Goal: Information Seeking & Learning: Learn about a topic

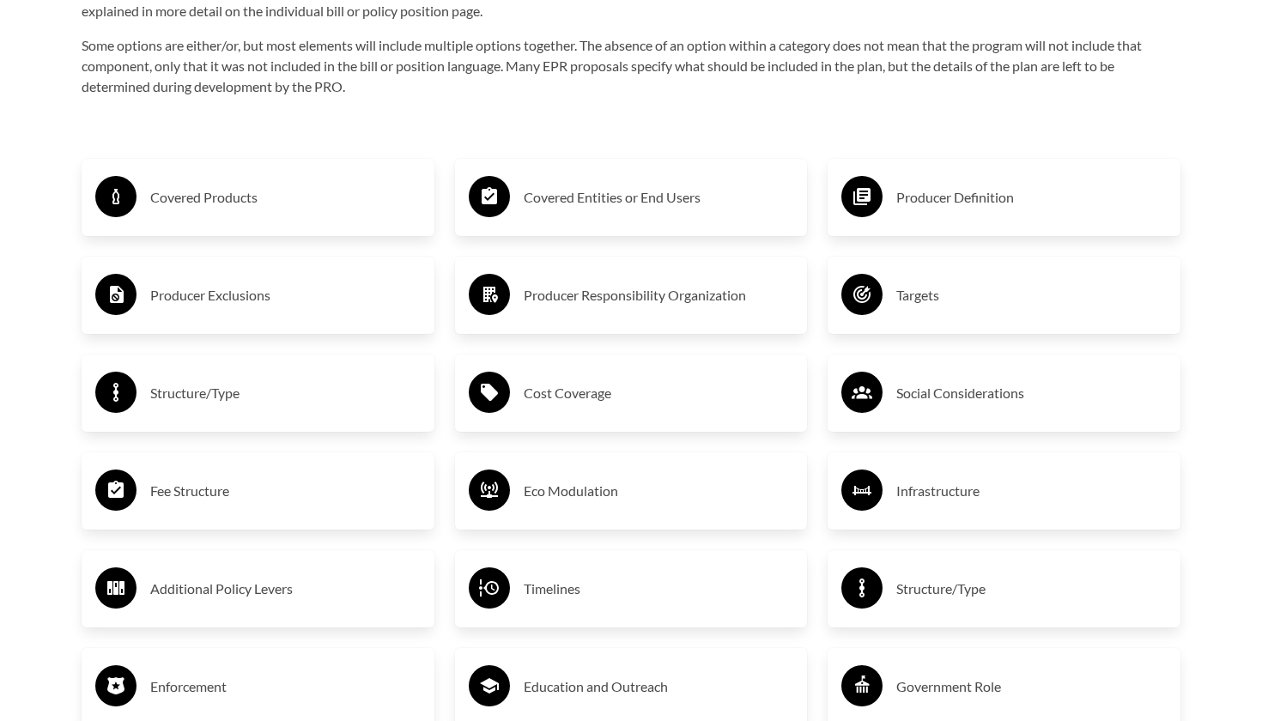
scroll to position [2868, 0]
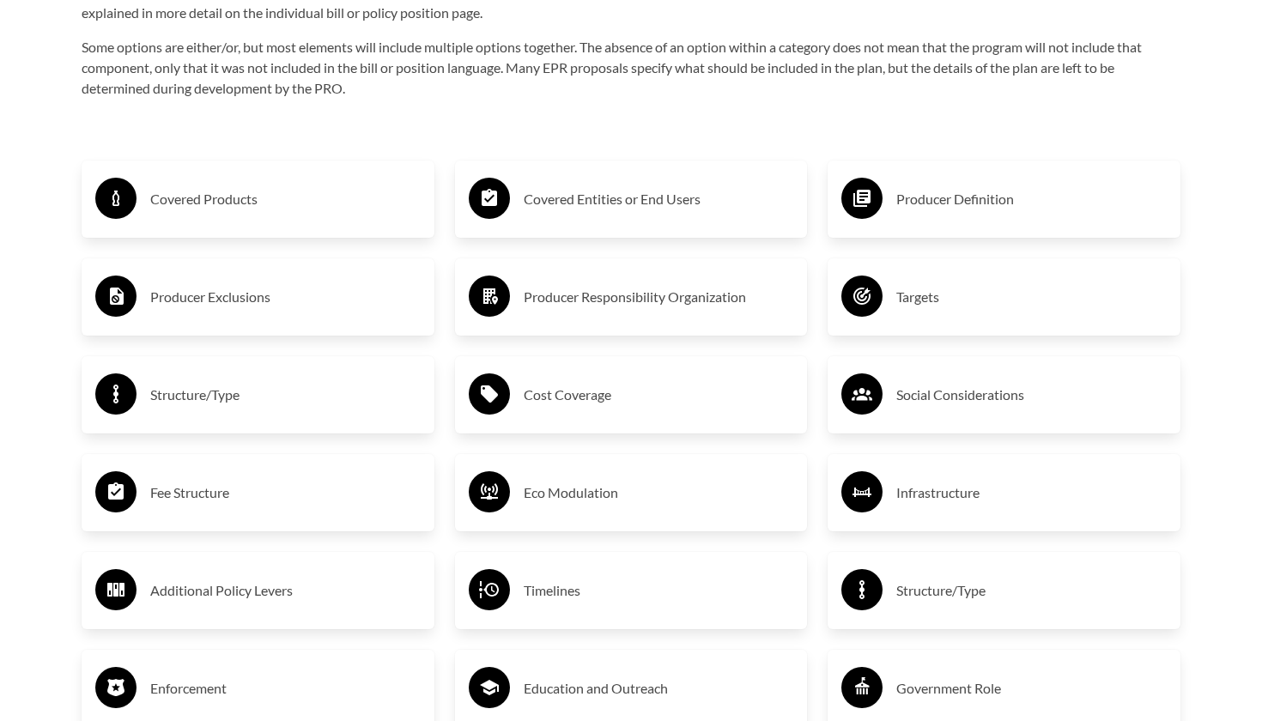
click at [221, 182] on div "Covered Products" at bounding box center [257, 199] width 325 height 50
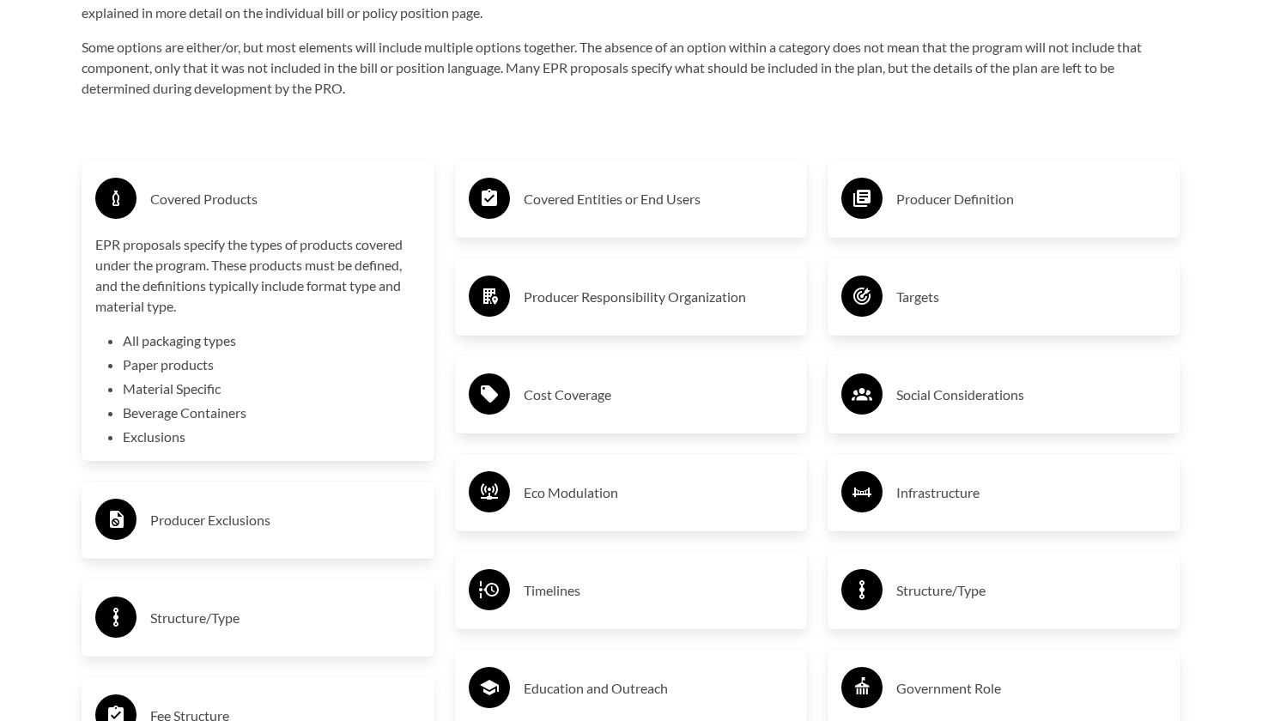
click at [221, 336] on li "All packaging types" at bounding box center [272, 340] width 298 height 21
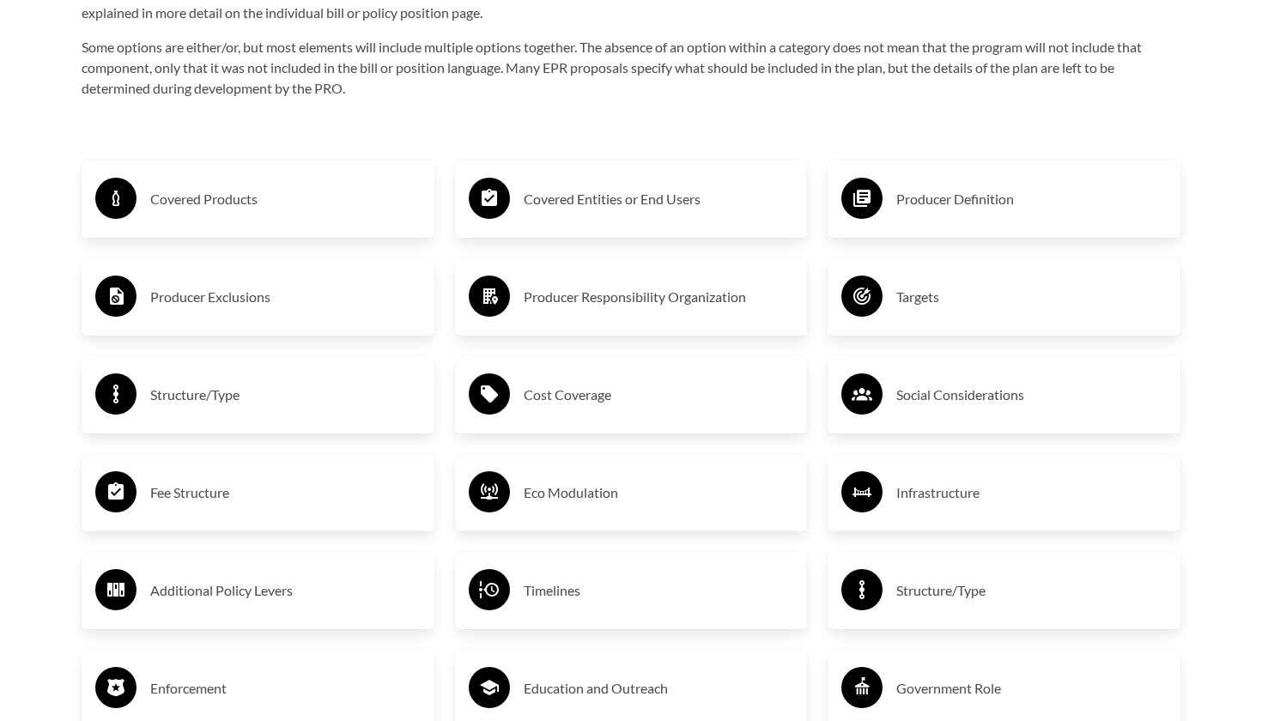
click at [256, 203] on h3 "Covered Products" at bounding box center [285, 198] width 270 height 27
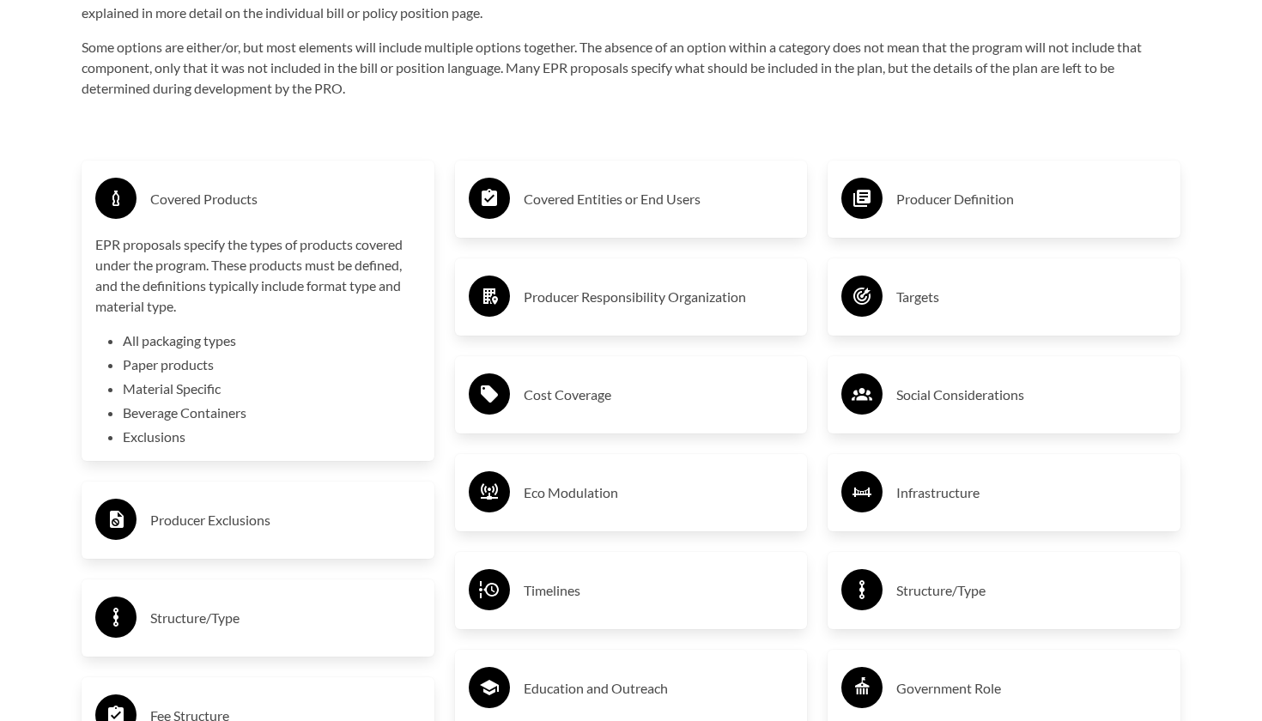
click at [256, 203] on h3 "Covered Products" at bounding box center [285, 198] width 270 height 27
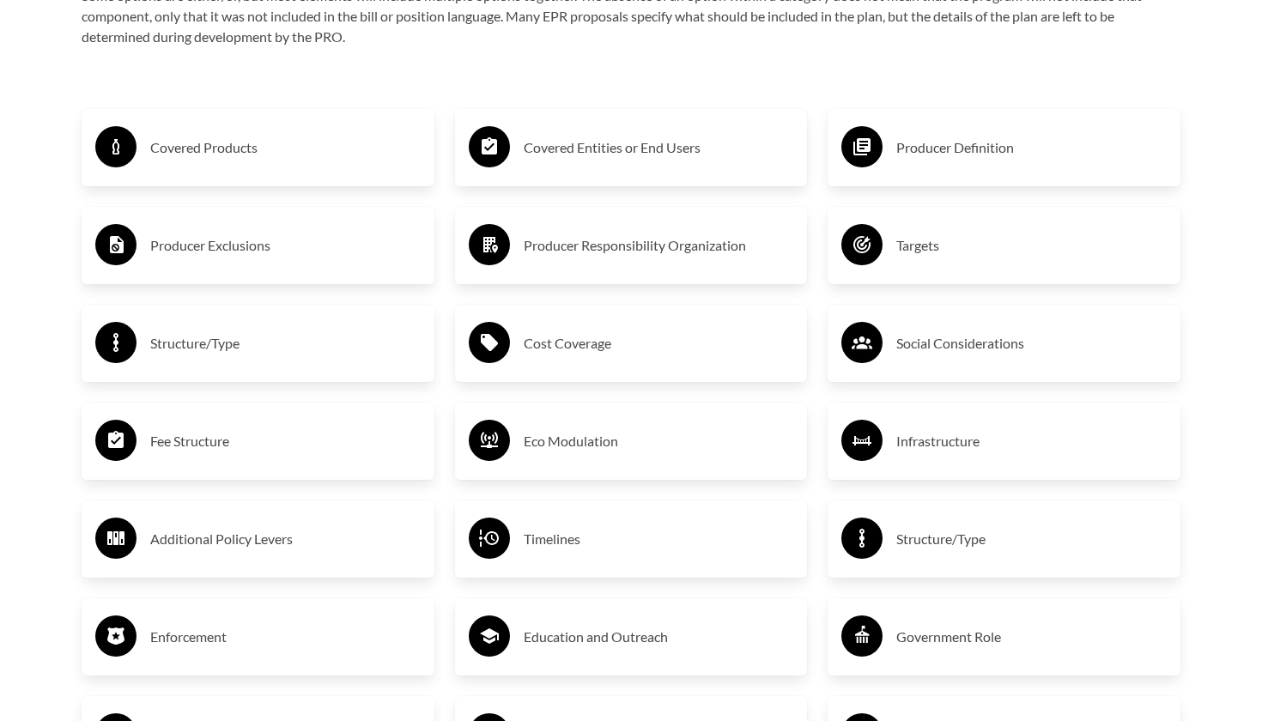
scroll to position [2980, 0]
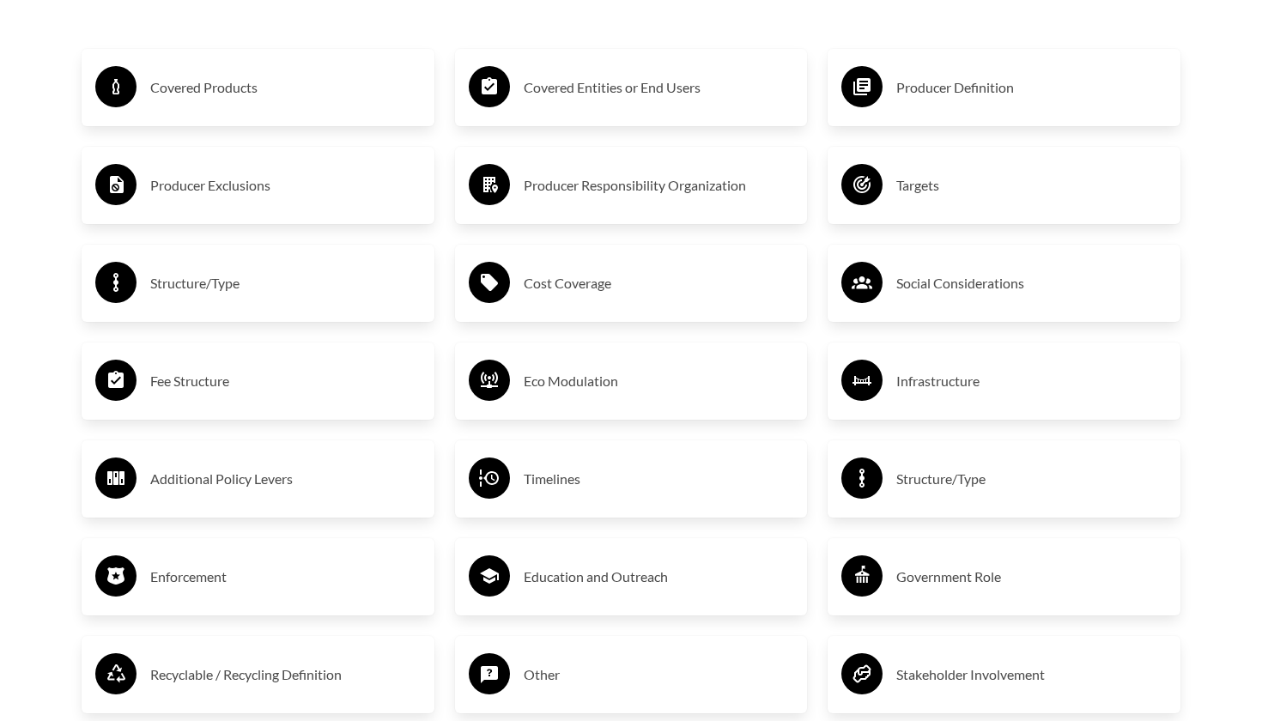
click at [256, 202] on div "Producer Exclusions" at bounding box center [257, 186] width 325 height 50
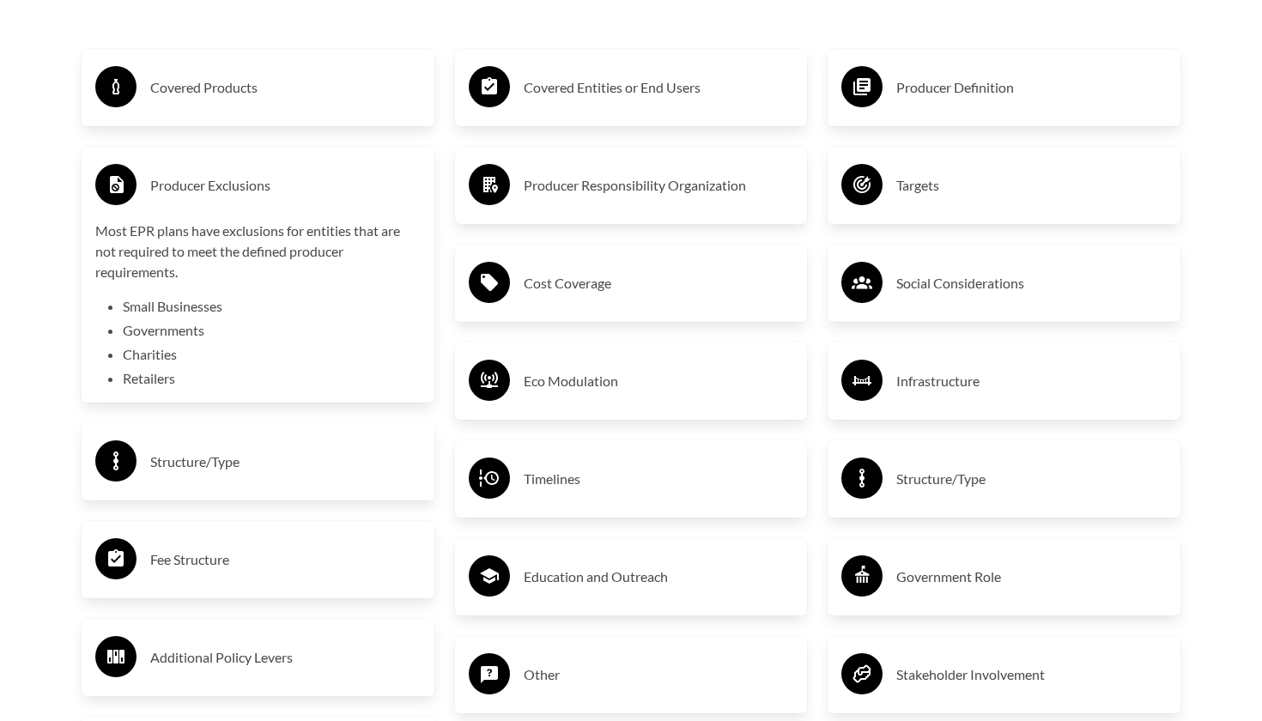
click at [264, 191] on h3 "Producer Exclusions" at bounding box center [285, 185] width 270 height 27
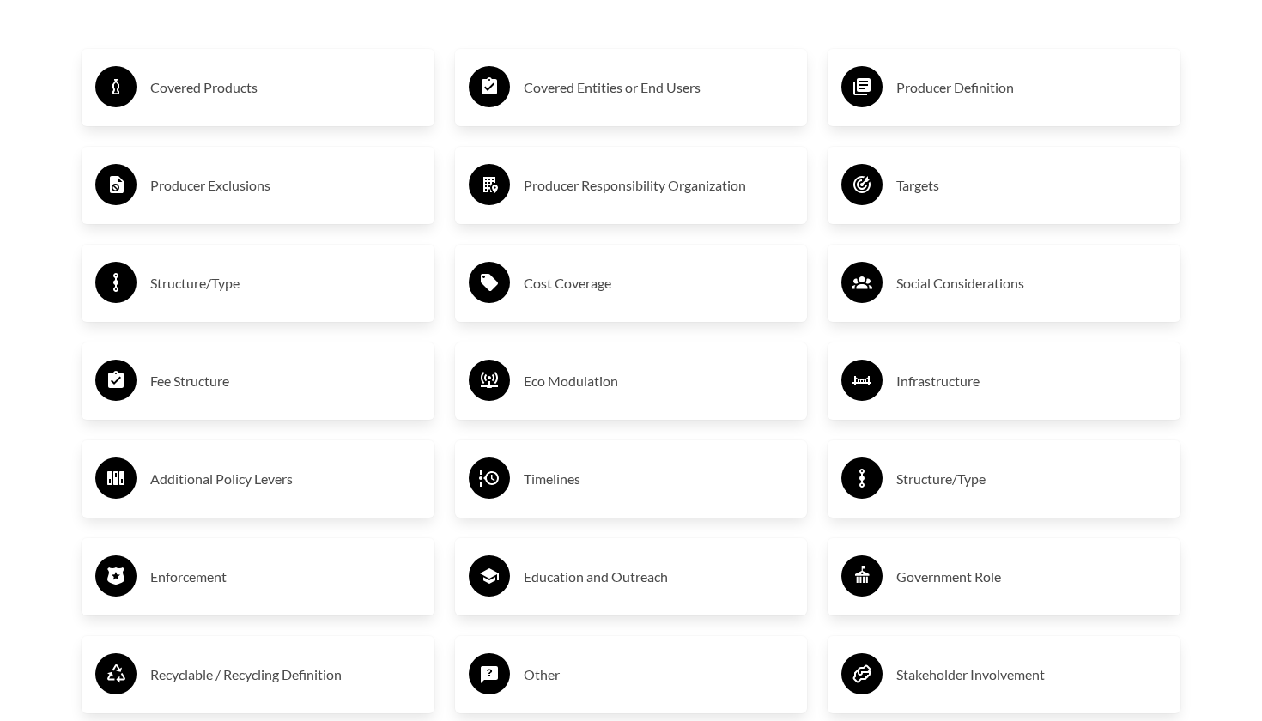
click at [265, 280] on h3 "Structure/Type" at bounding box center [285, 283] width 270 height 27
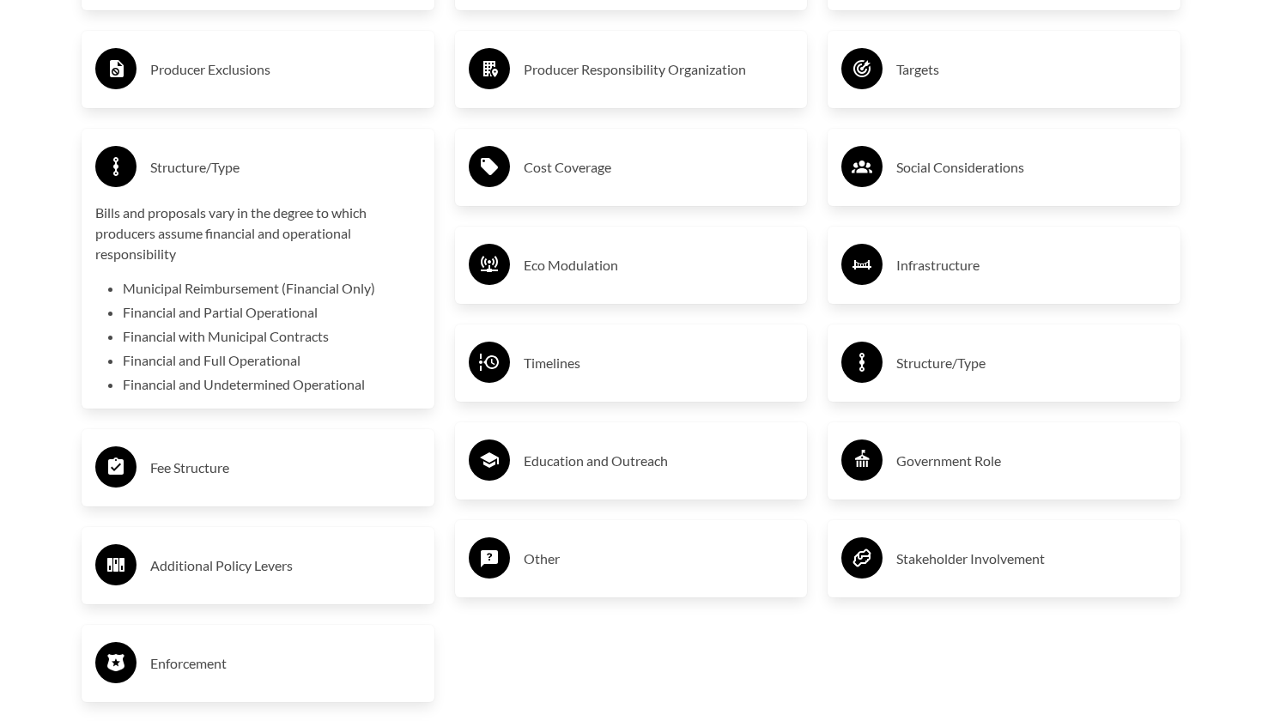
scroll to position [3114, 0]
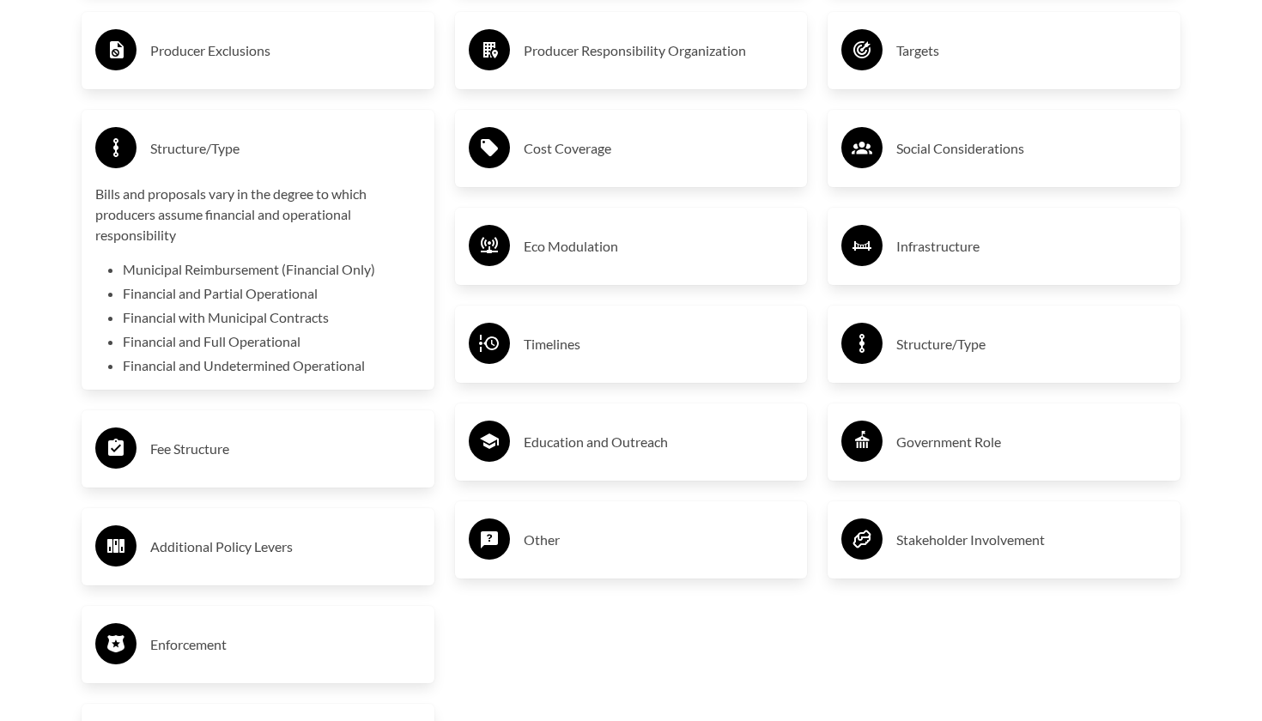
click at [278, 172] on div "Structure/Type" at bounding box center [257, 149] width 325 height 50
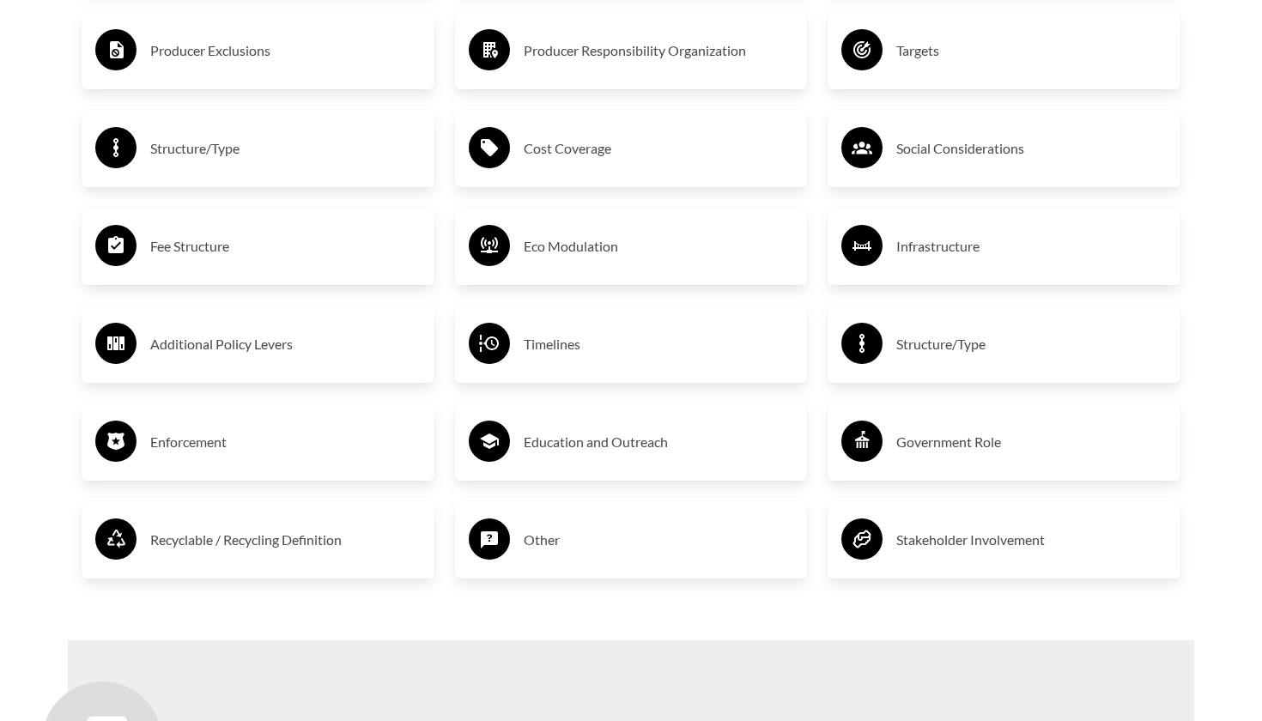
click at [265, 261] on div "Fee Structure" at bounding box center [257, 246] width 325 height 50
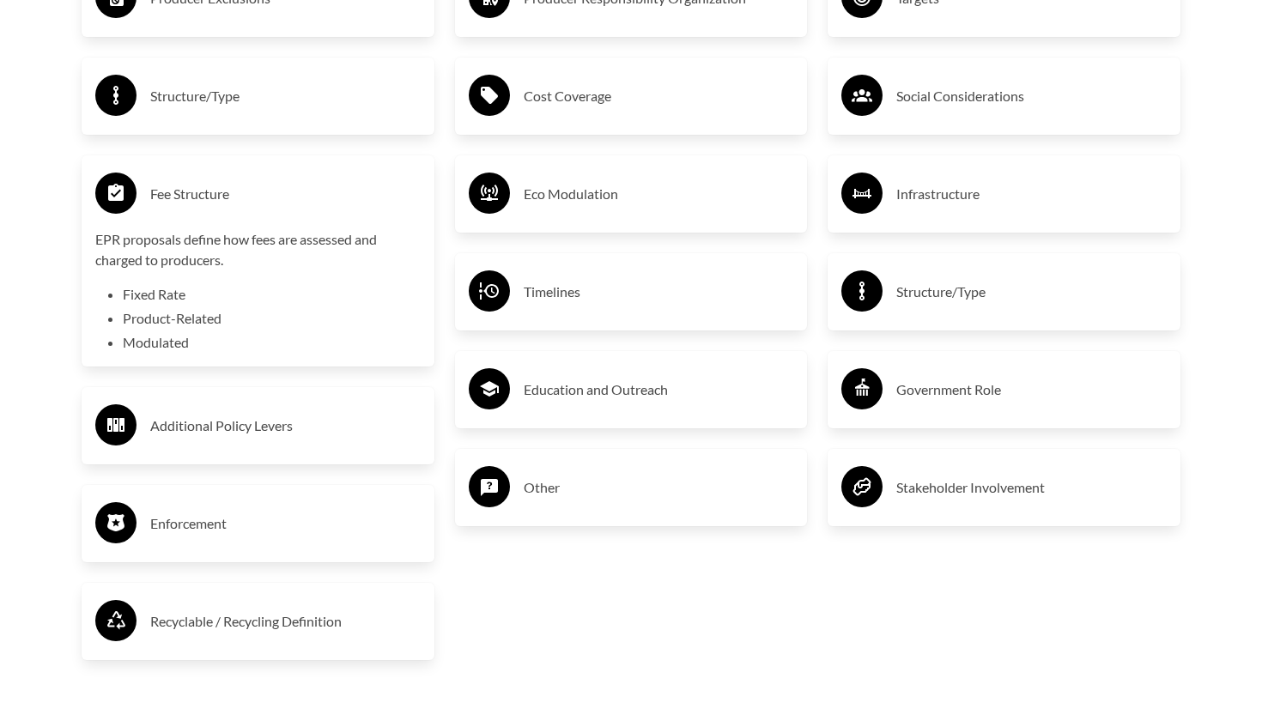
scroll to position [3169, 0]
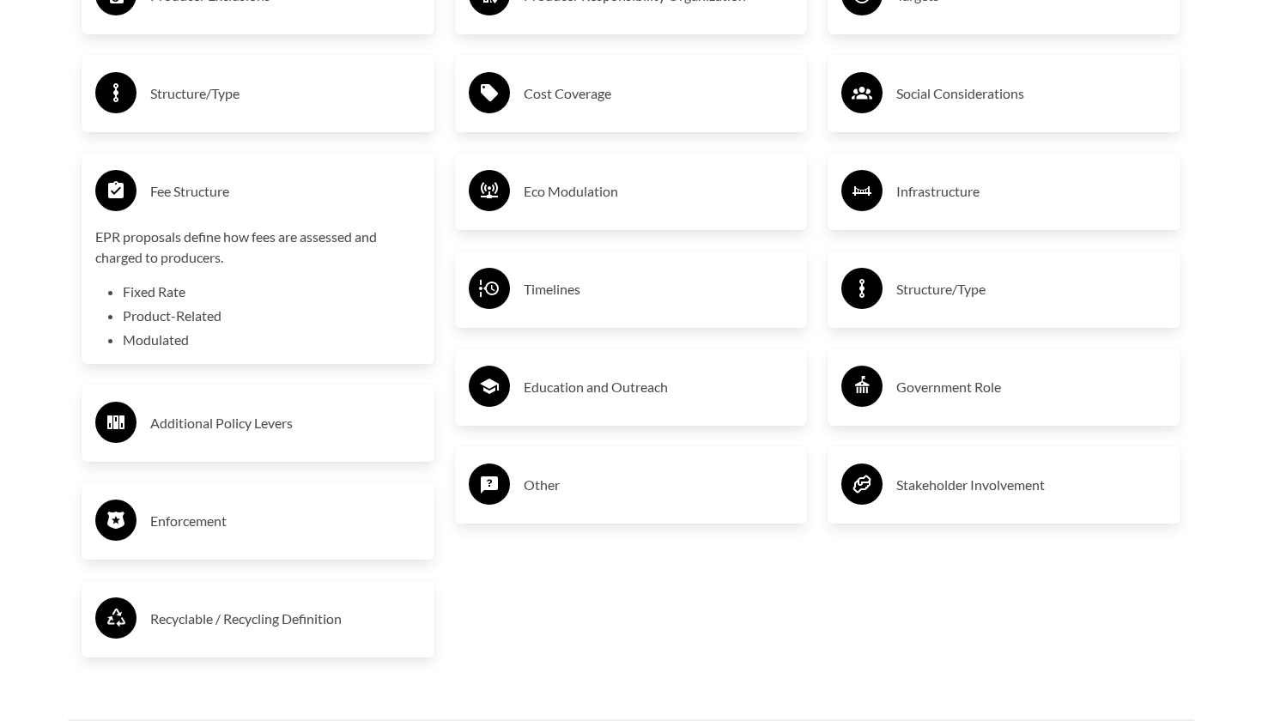
click at [252, 197] on h3 "Fee Structure" at bounding box center [285, 191] width 270 height 27
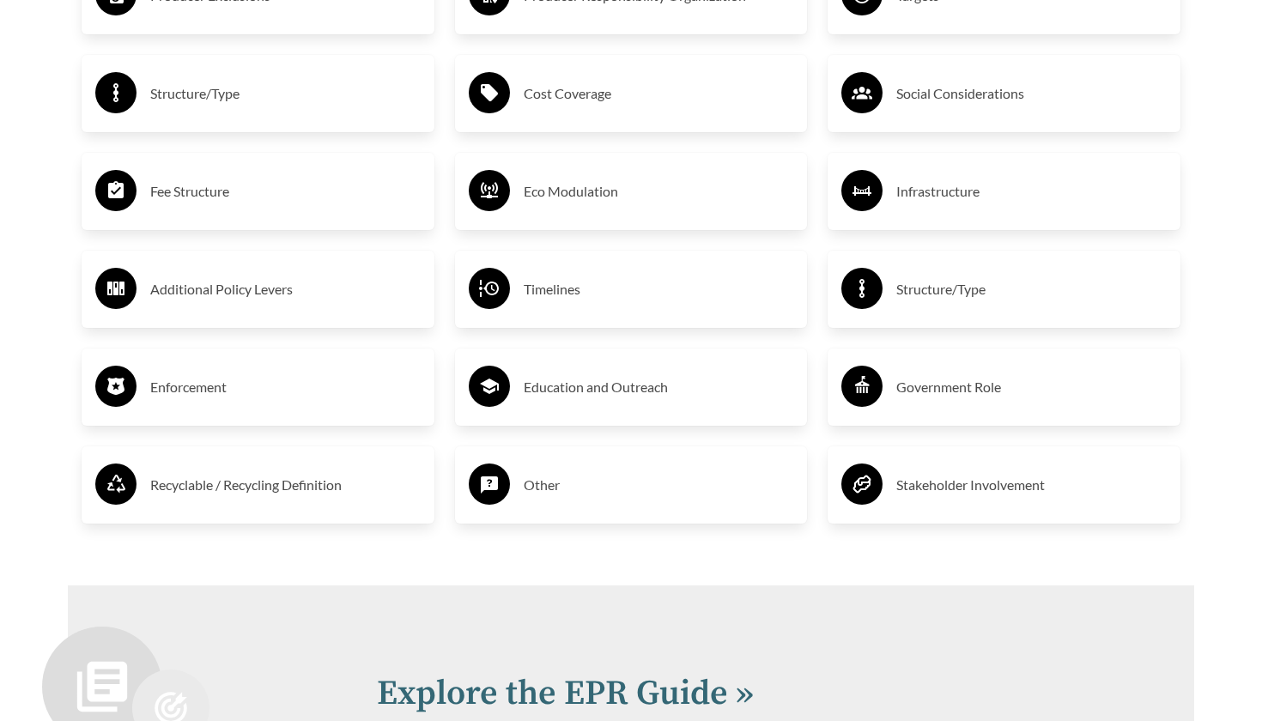
click at [246, 273] on div "Additional Policy Levers" at bounding box center [257, 289] width 325 height 50
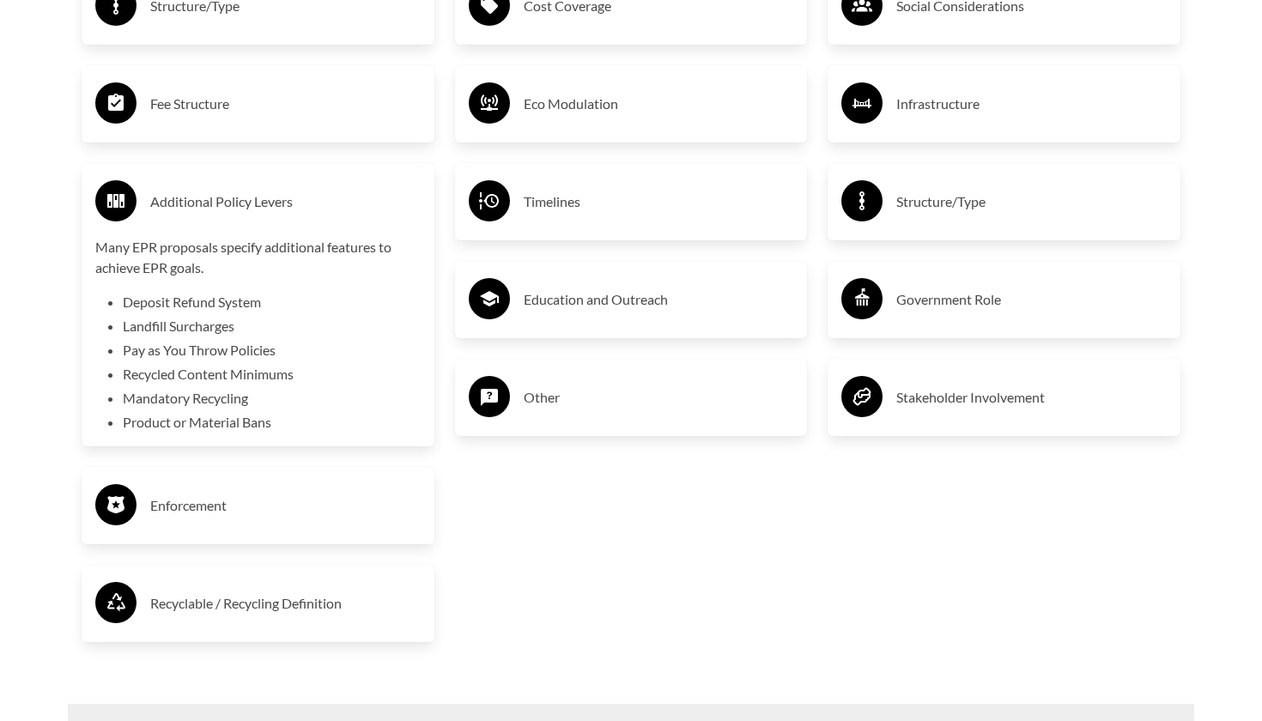
scroll to position [3258, 0]
click at [300, 195] on h3 "Additional Policy Levers" at bounding box center [285, 200] width 270 height 27
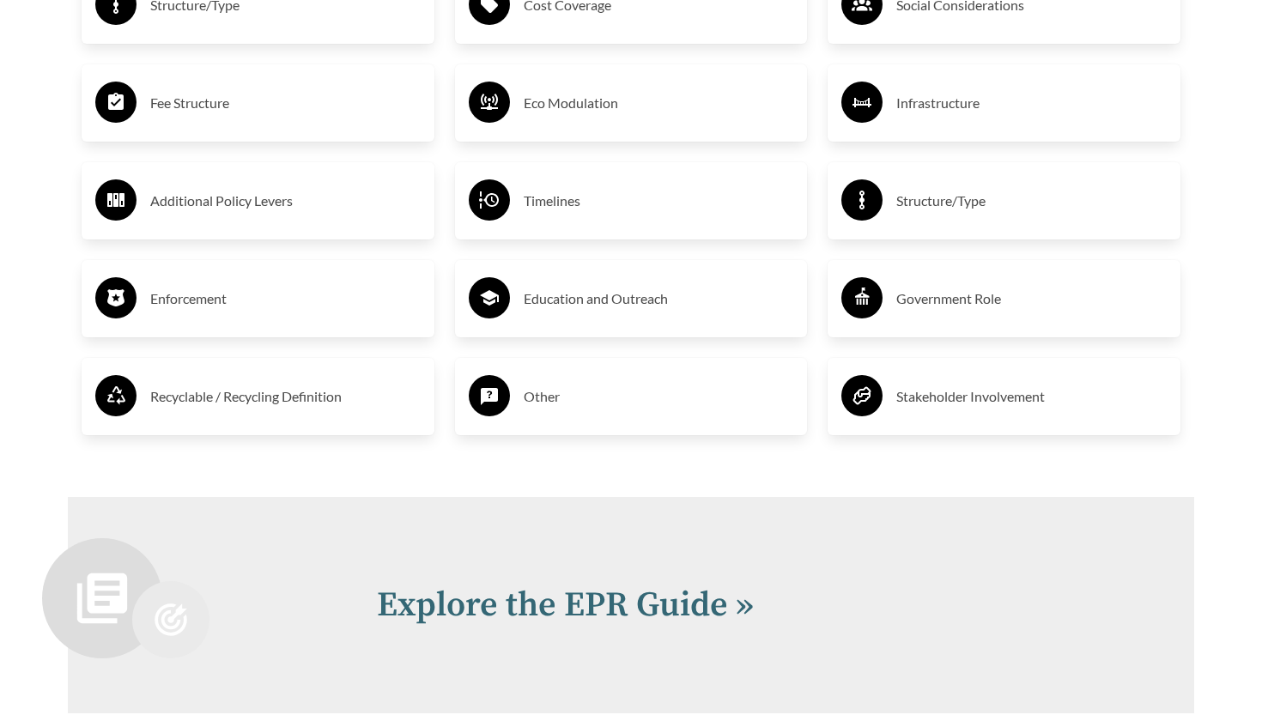
click at [278, 282] on div "Enforcement" at bounding box center [257, 299] width 325 height 50
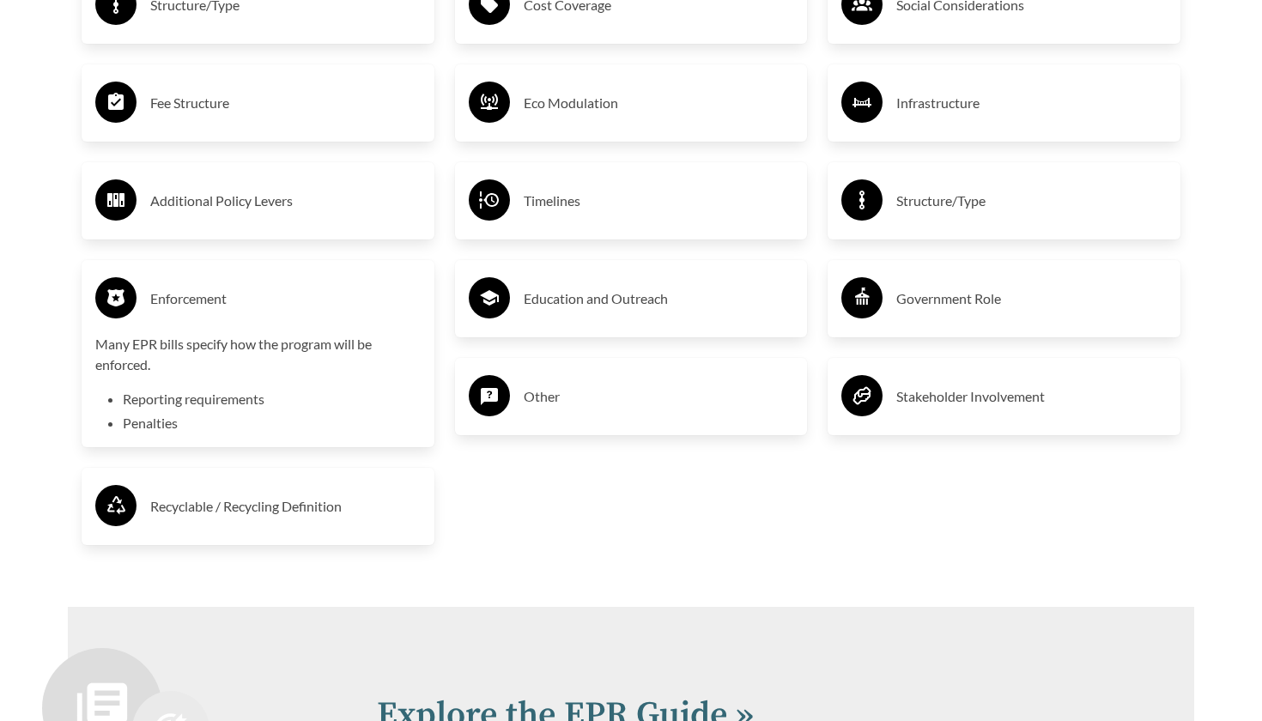
click at [329, 300] on h3 "Enforcement" at bounding box center [285, 298] width 270 height 27
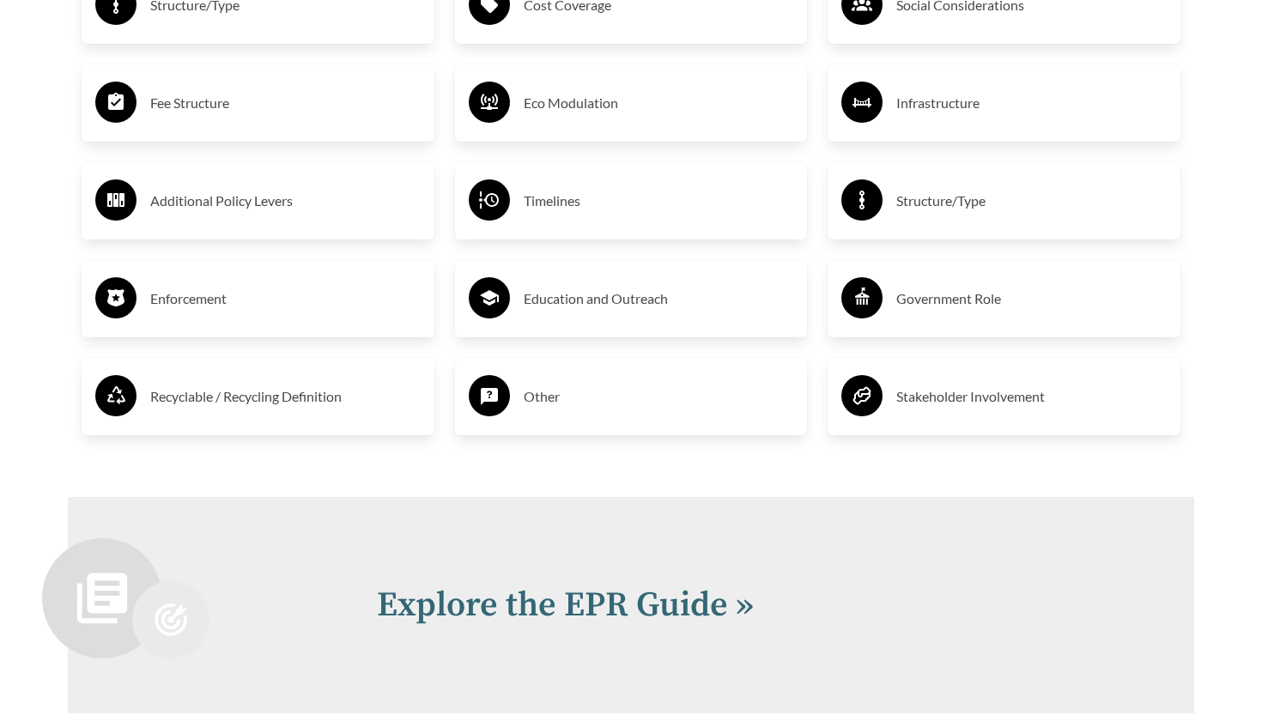
click at [303, 373] on div "Recyclable / Recycling Definition" at bounding box center [257, 397] width 325 height 50
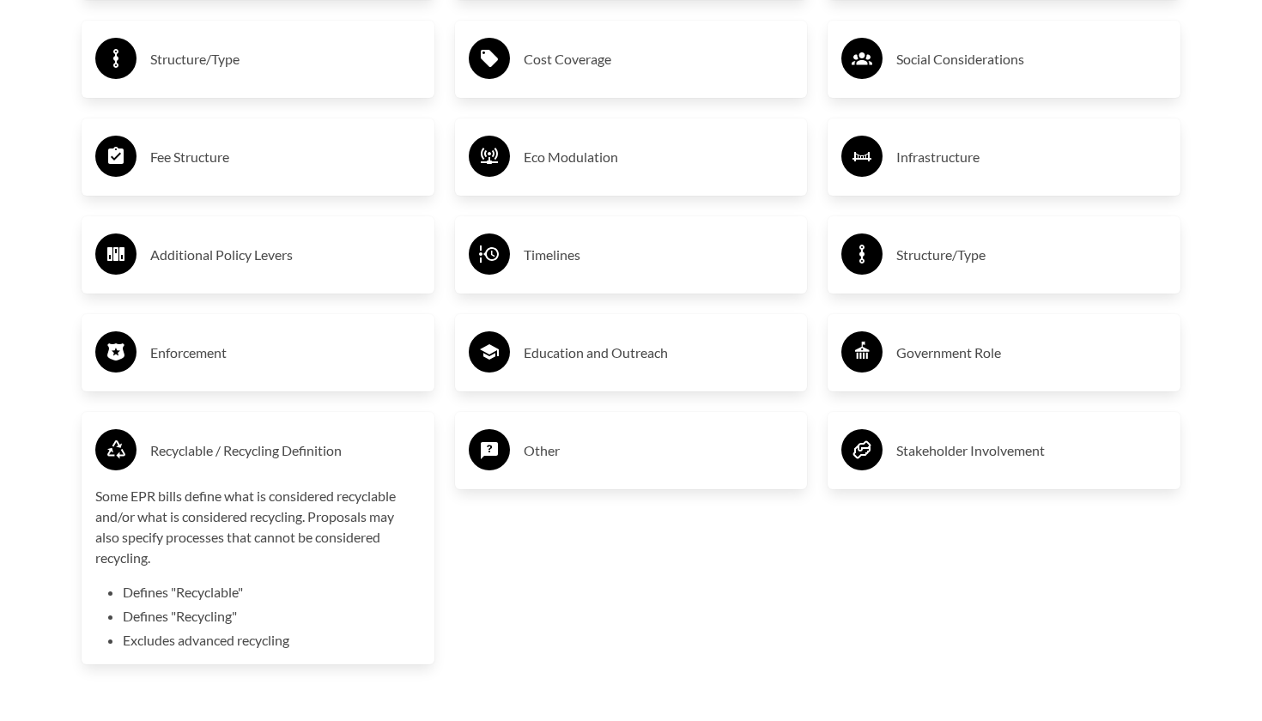
scroll to position [3193, 0]
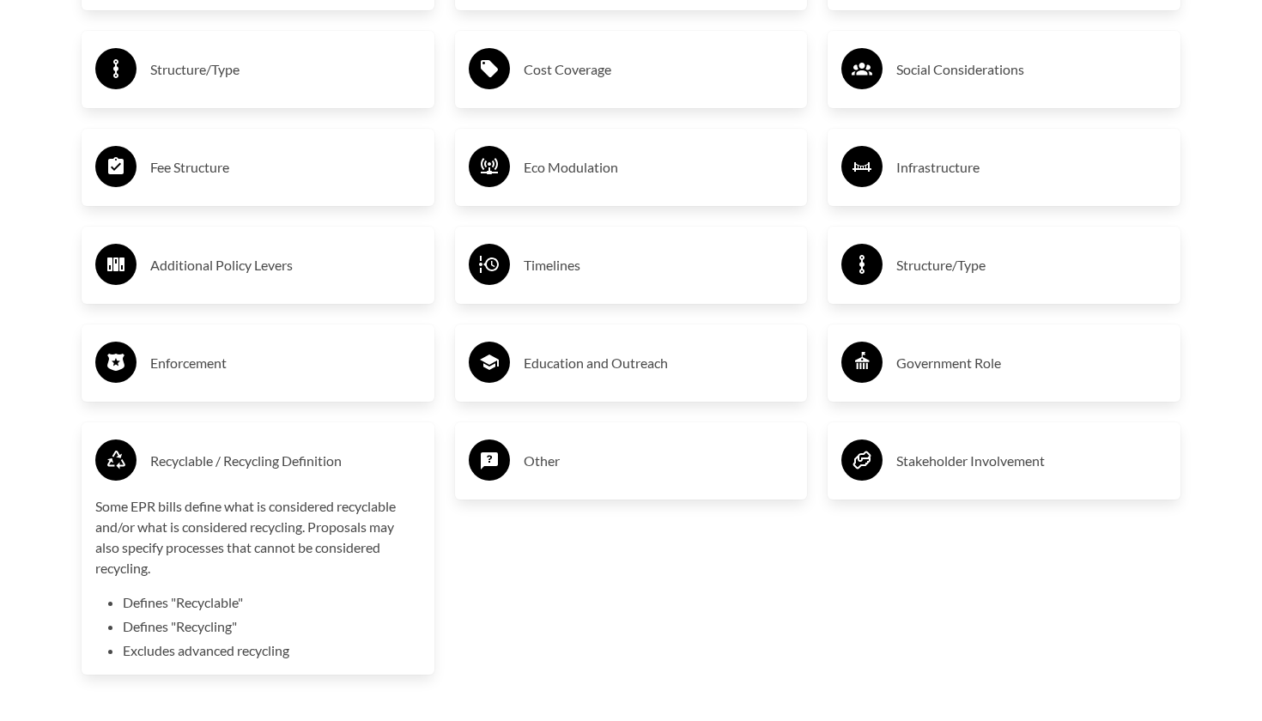
click at [265, 453] on h3 "Recyclable / Recycling Definition" at bounding box center [285, 460] width 270 height 27
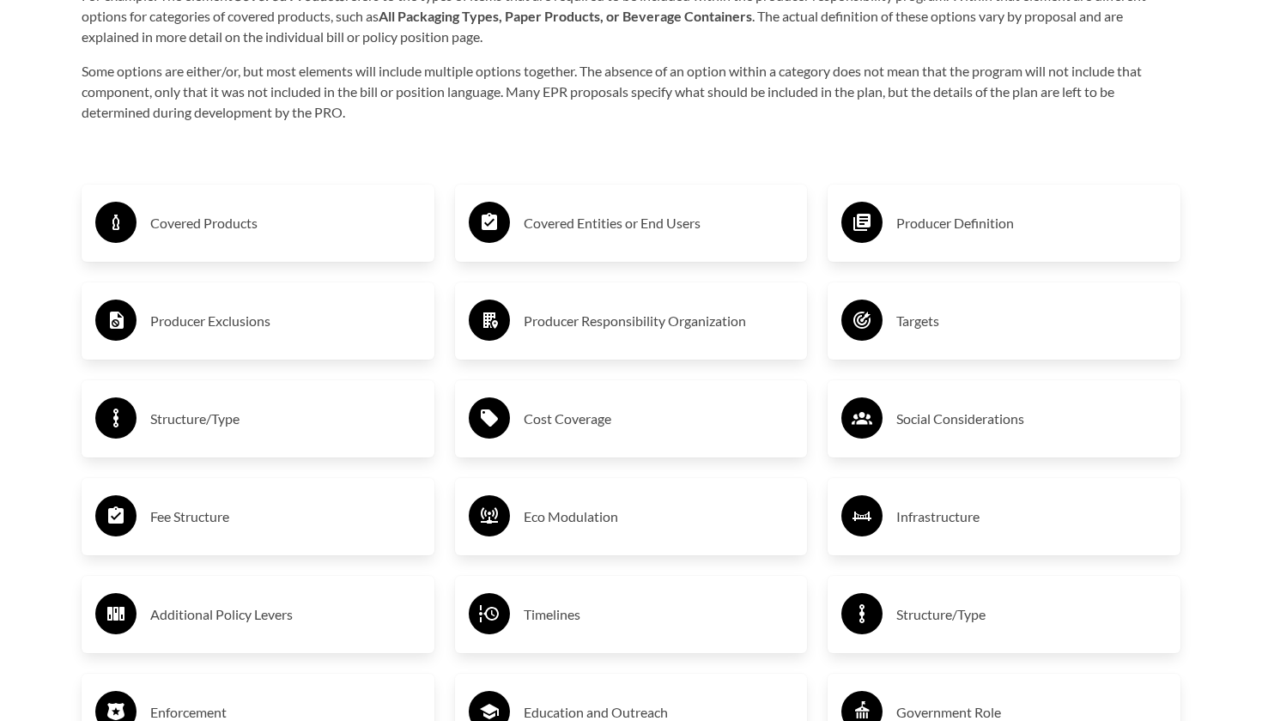
scroll to position [2824, 0]
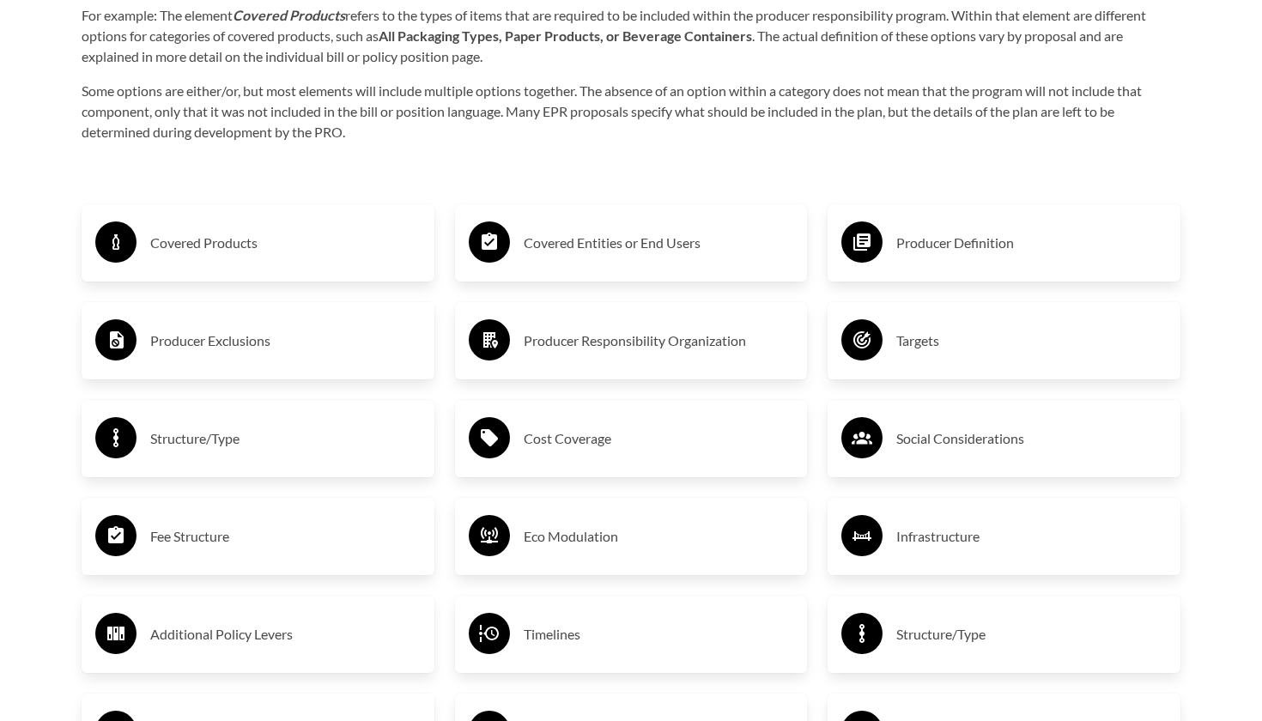
click at [606, 215] on div "Covered Entities or End Users" at bounding box center [631, 242] width 353 height 77
click at [606, 232] on h3 "Covered Entities or End Users" at bounding box center [659, 242] width 270 height 27
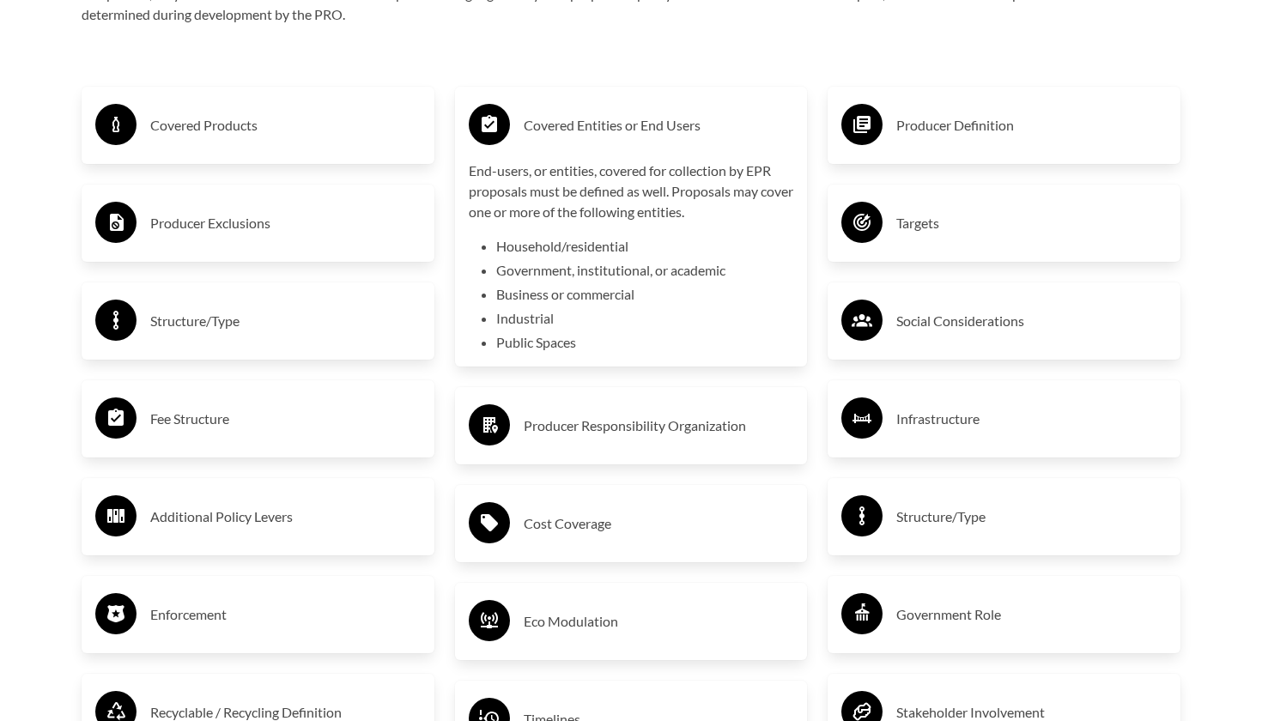
scroll to position [2942, 0]
click at [710, 433] on h3 "Producer Responsibility Organization" at bounding box center [659, 425] width 270 height 27
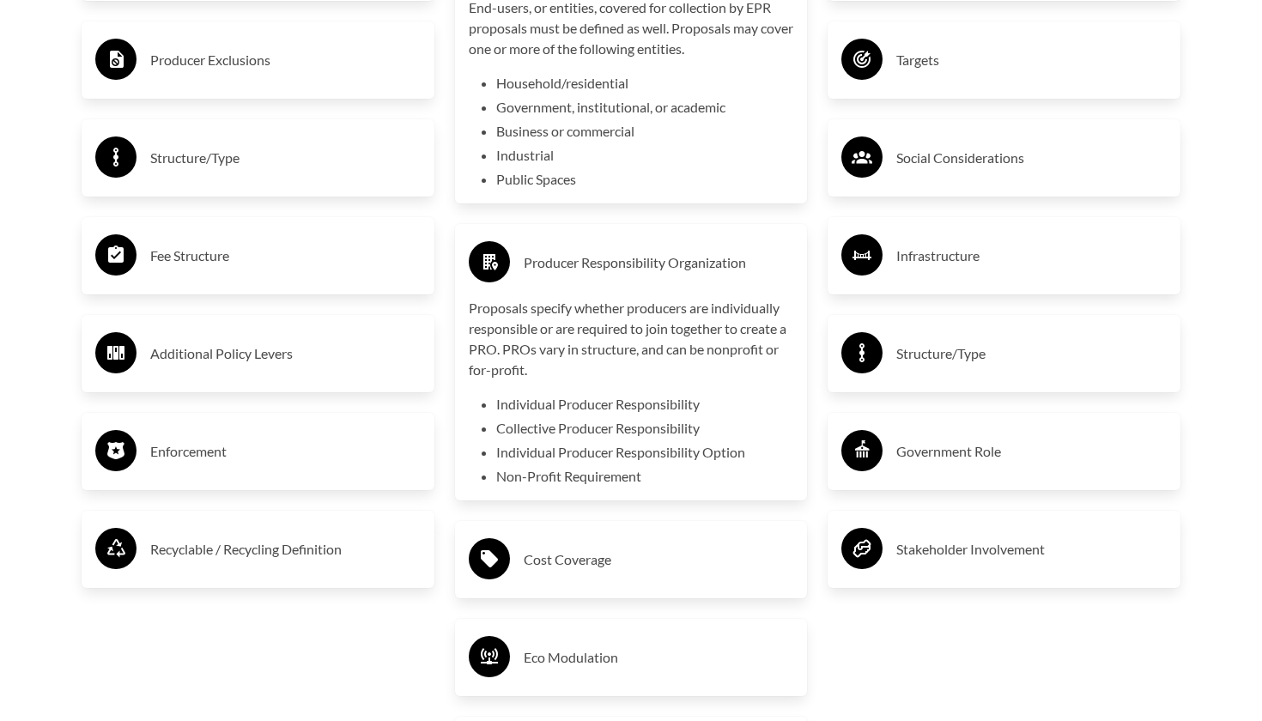
scroll to position [3111, 0]
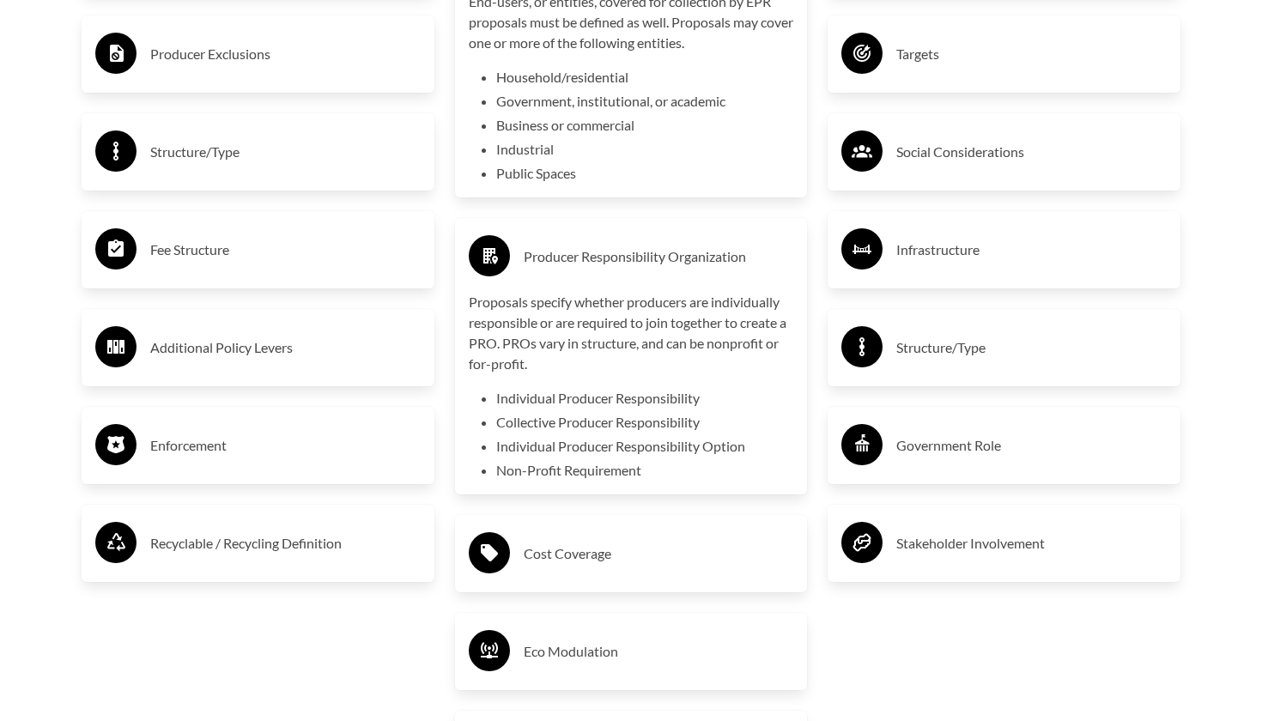
click at [652, 91] on li "Government, institutional, or academic" at bounding box center [645, 101] width 298 height 21
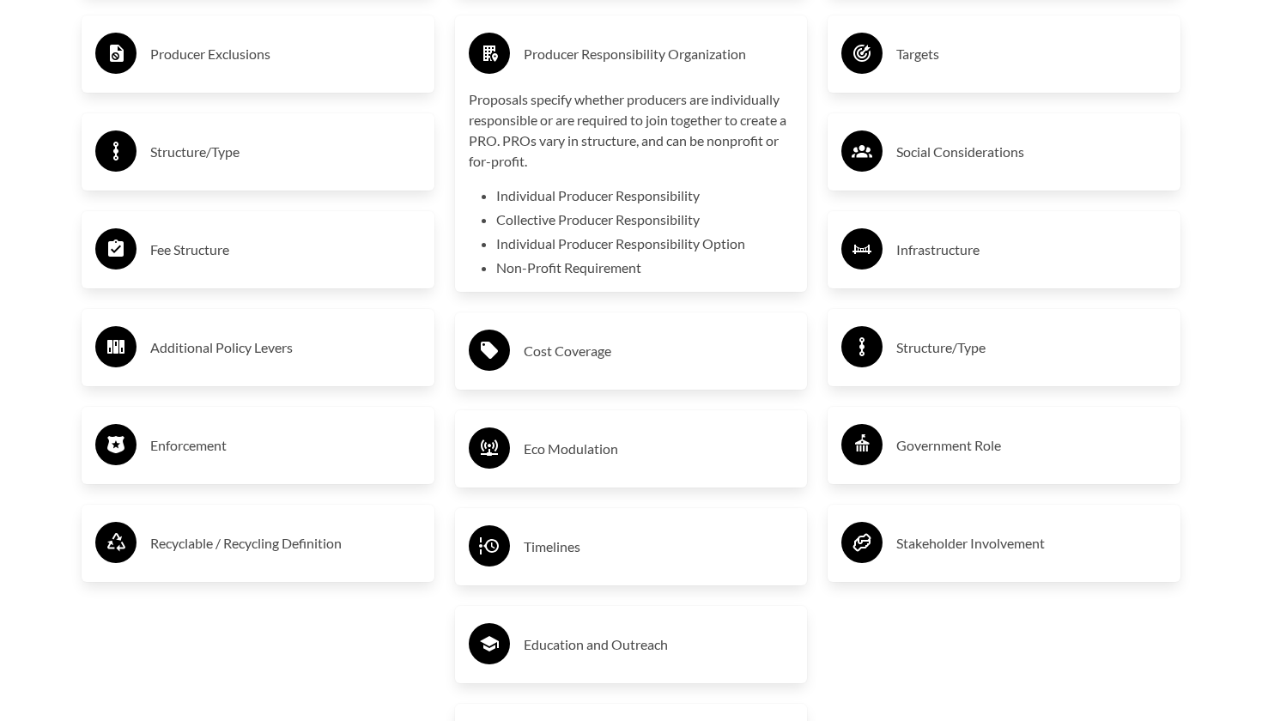
click at [701, 346] on h3 "Cost Coverage" at bounding box center [659, 350] width 270 height 27
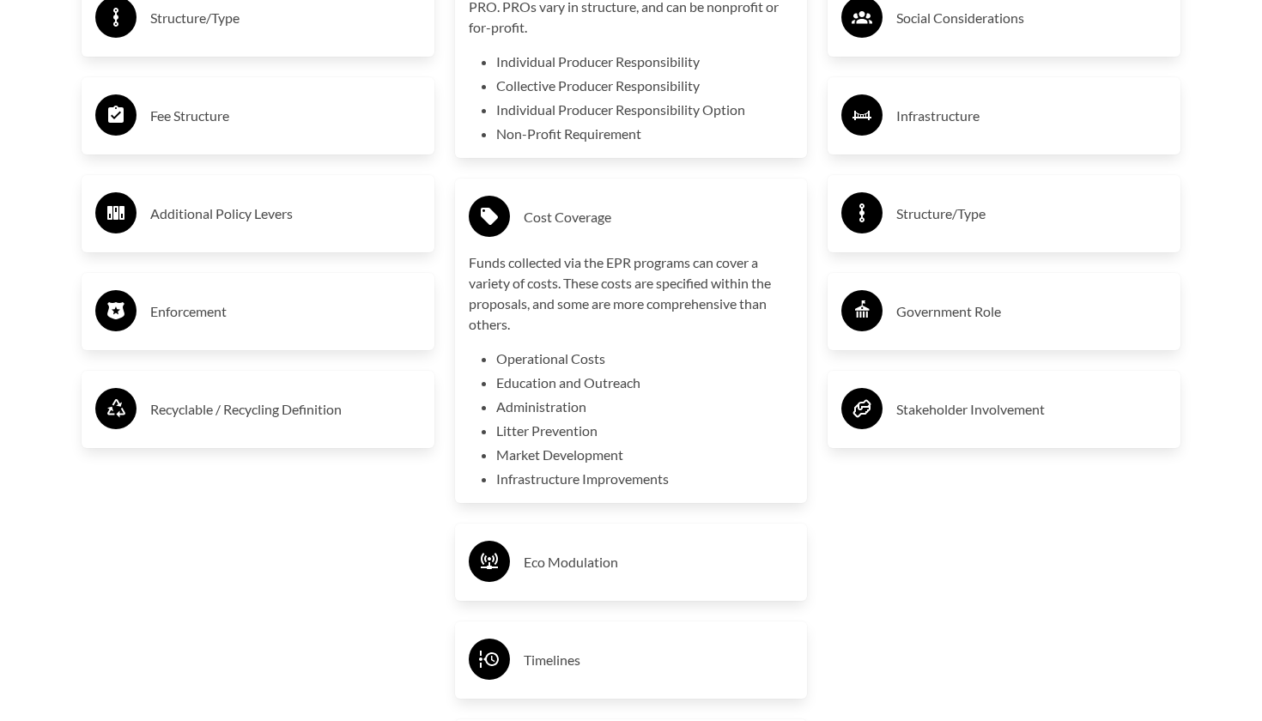
scroll to position [3259, 0]
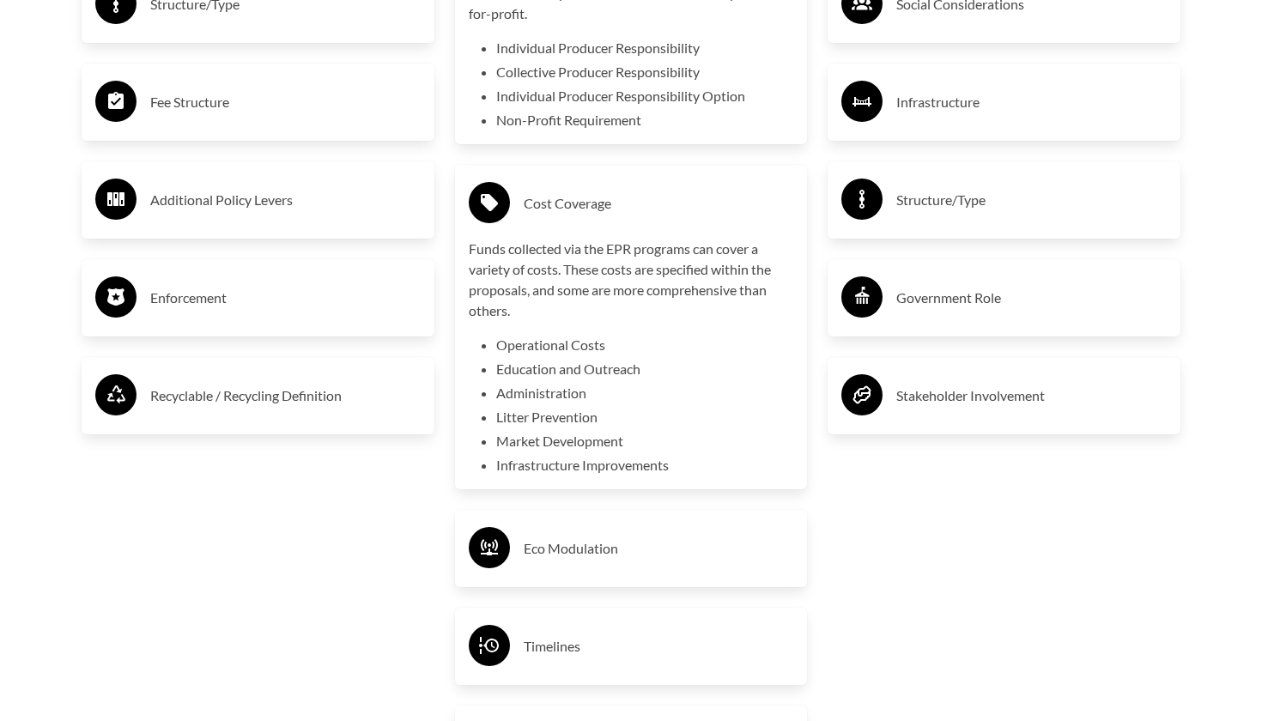
click at [699, 289] on p "Funds collected via the EPR programs can cover a variety of costs. These costs …" at bounding box center [631, 280] width 325 height 82
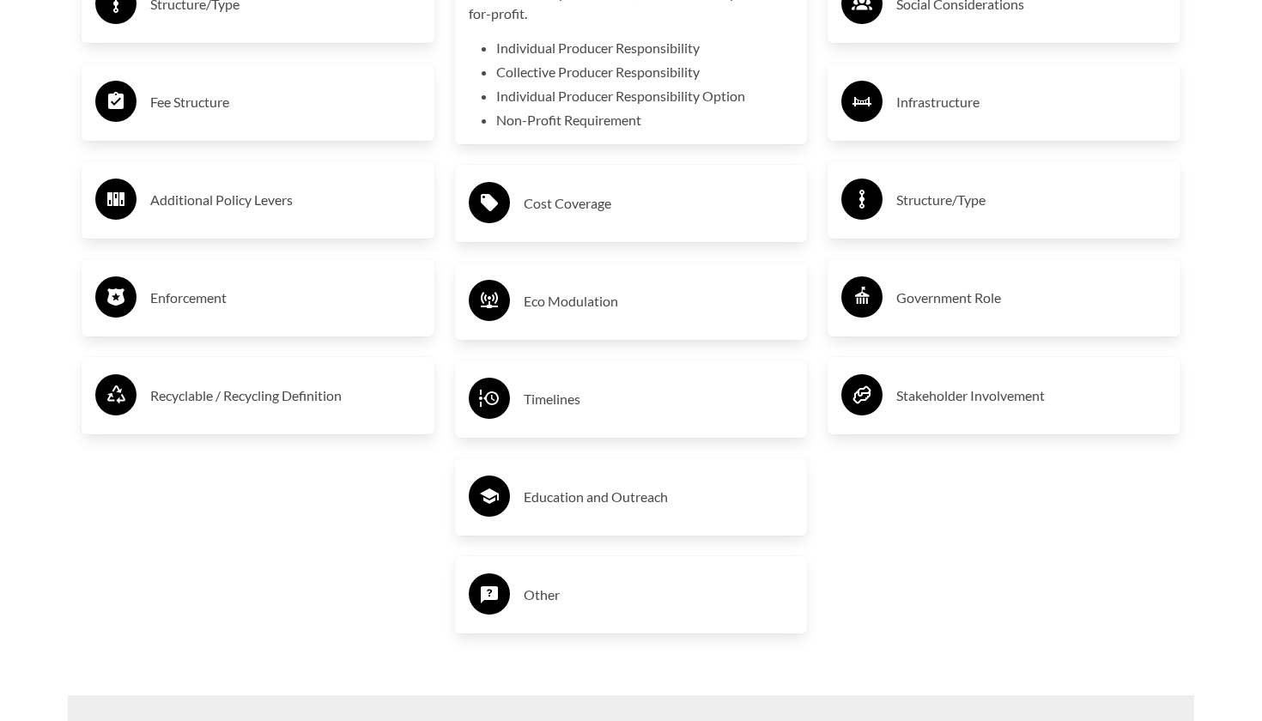
click at [623, 264] on div "Eco Modulation" at bounding box center [631, 301] width 353 height 77
click at [613, 290] on h3 "Eco Modulation" at bounding box center [659, 301] width 270 height 27
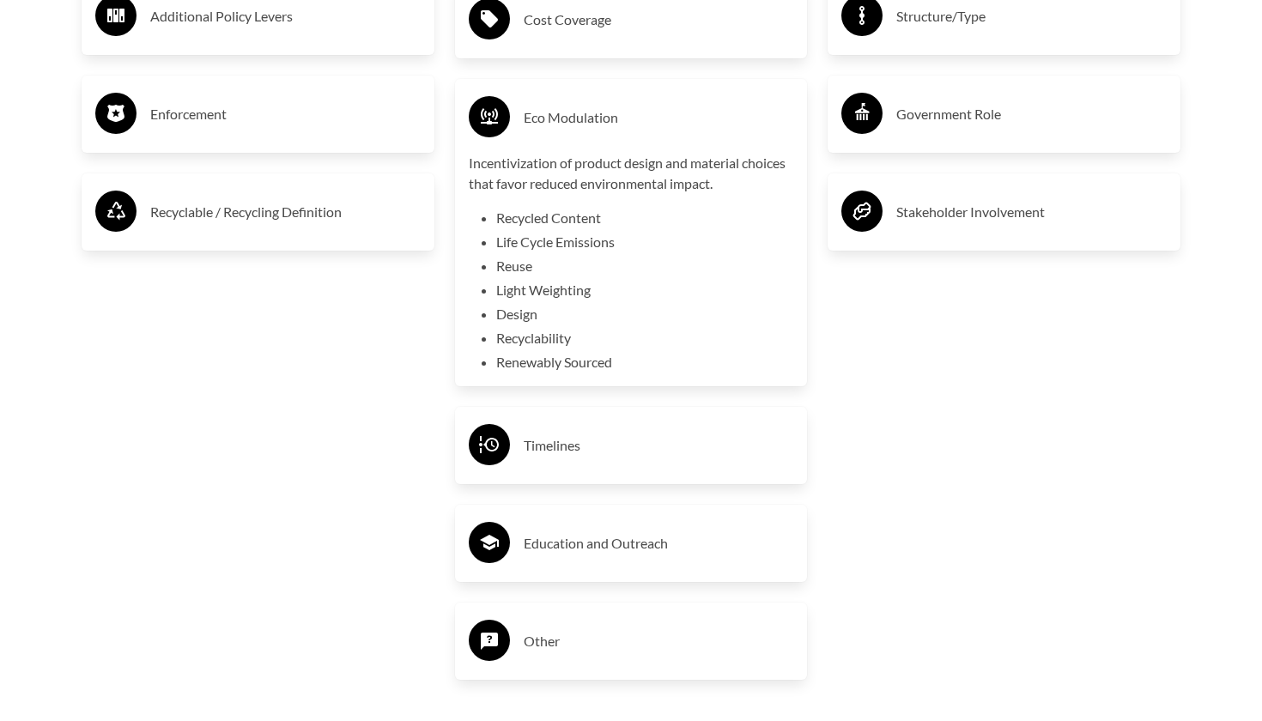
scroll to position [3450, 0]
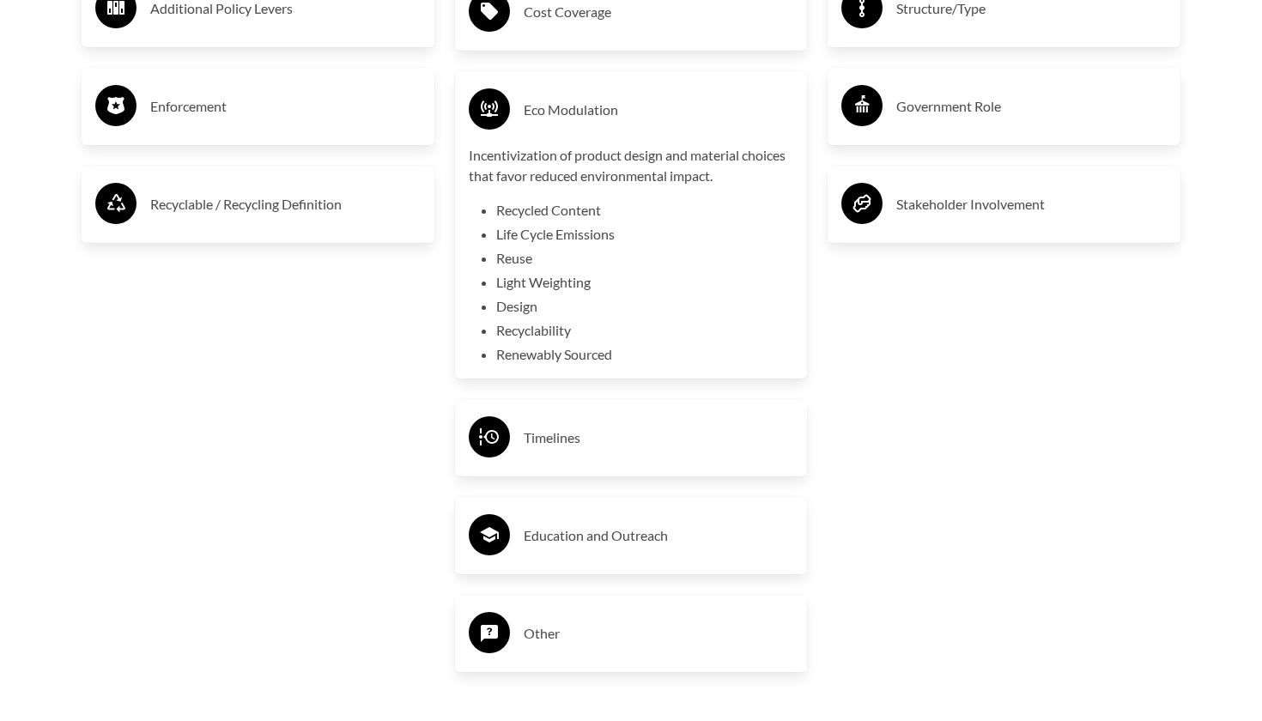
click at [639, 425] on h3 "Timelines" at bounding box center [659, 437] width 270 height 27
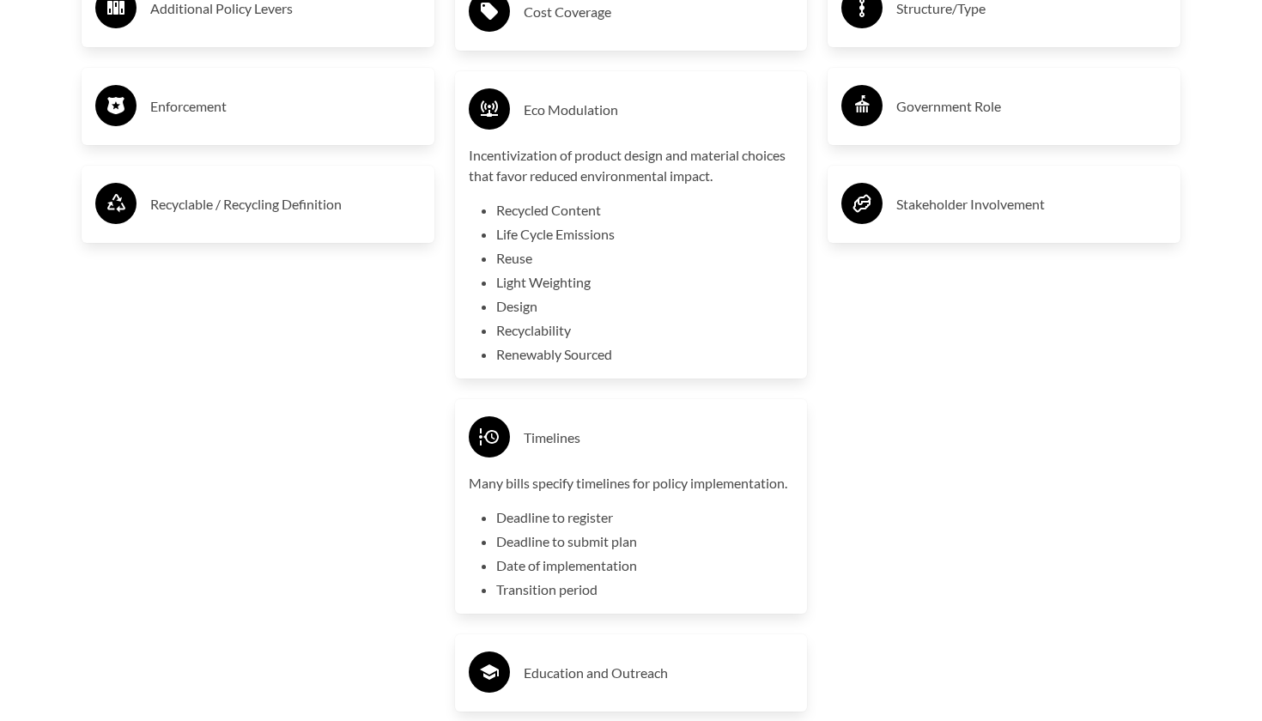
click at [639, 179] on p "Incentivization of product design and material choices that favor reduced envir…" at bounding box center [631, 165] width 325 height 41
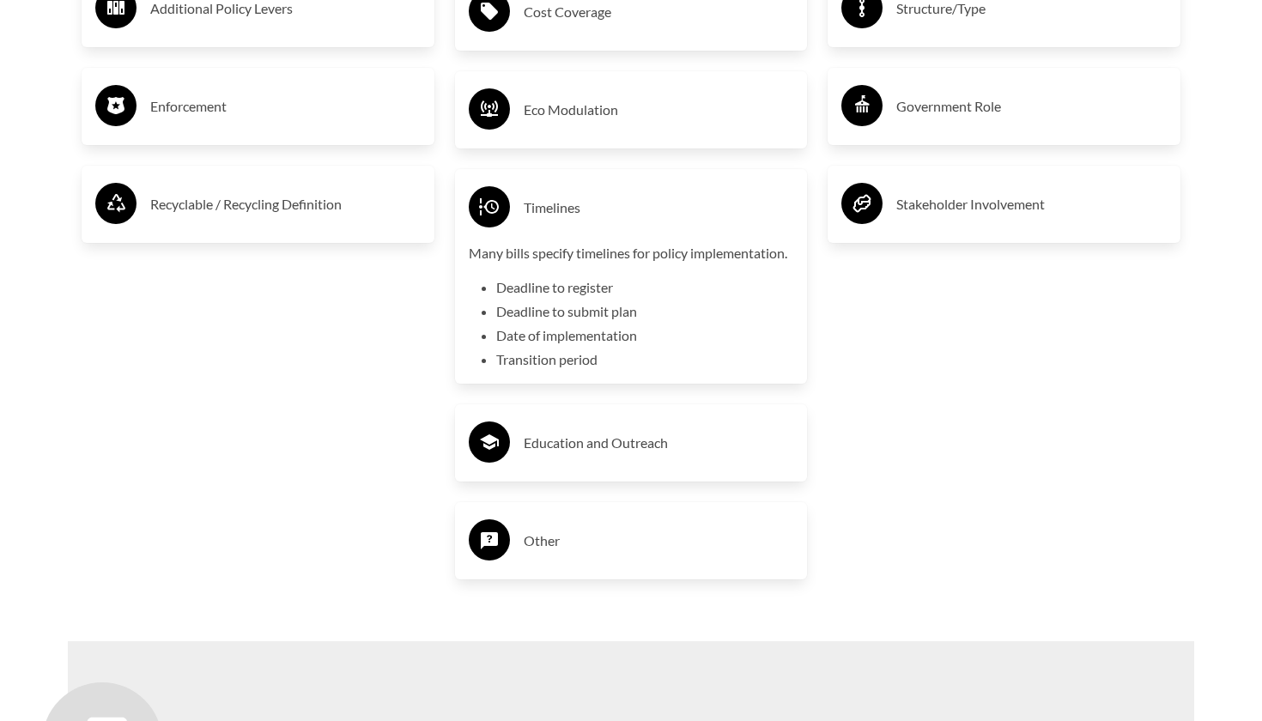
click at [614, 446] on h3 "Education and Outreach" at bounding box center [659, 442] width 270 height 27
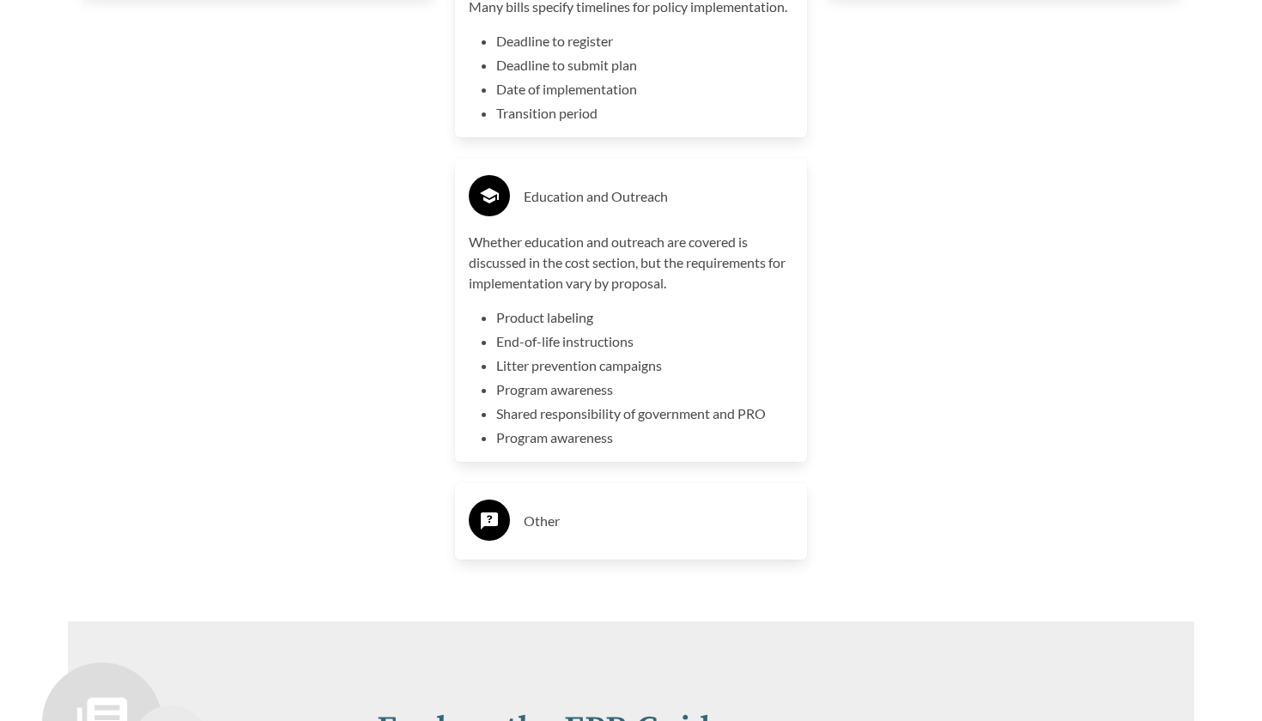
scroll to position [3696, 0]
click at [618, 209] on h3 "Education and Outreach" at bounding box center [659, 196] width 270 height 27
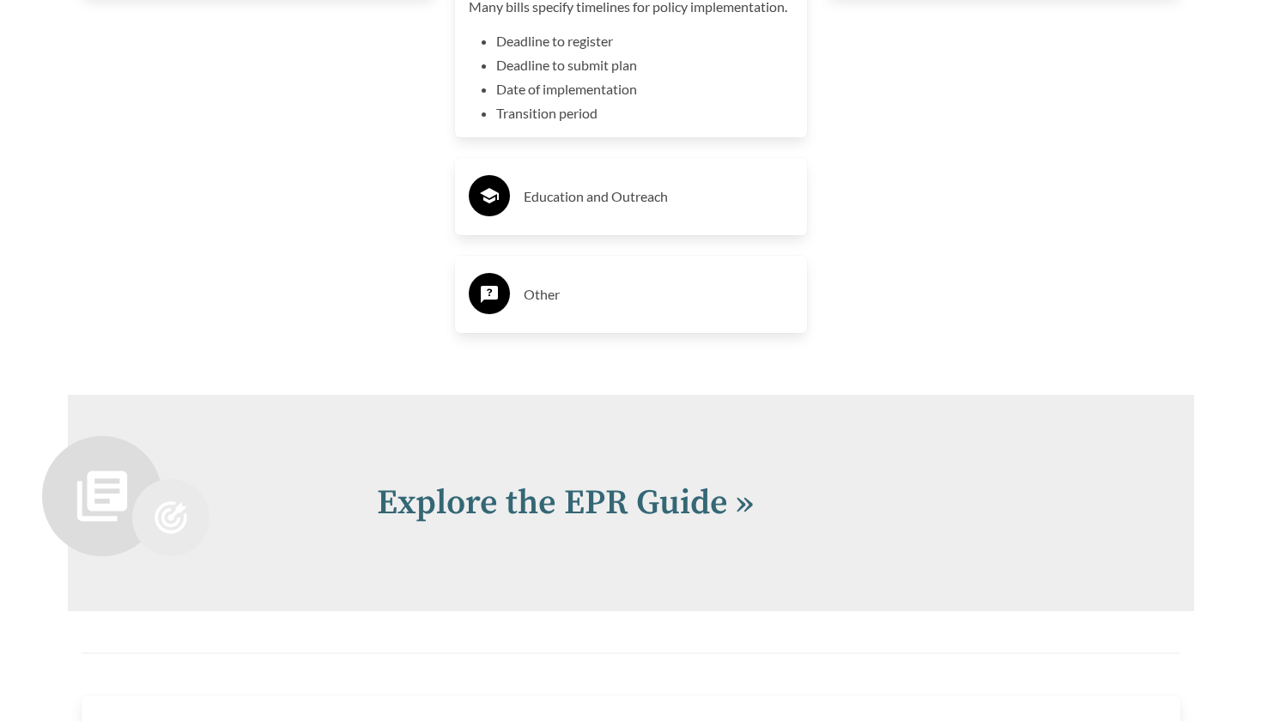
click at [610, 53] on ul "Deadline to register Deadline to submit plan Date of implementation Transition …" at bounding box center [645, 77] width 298 height 93
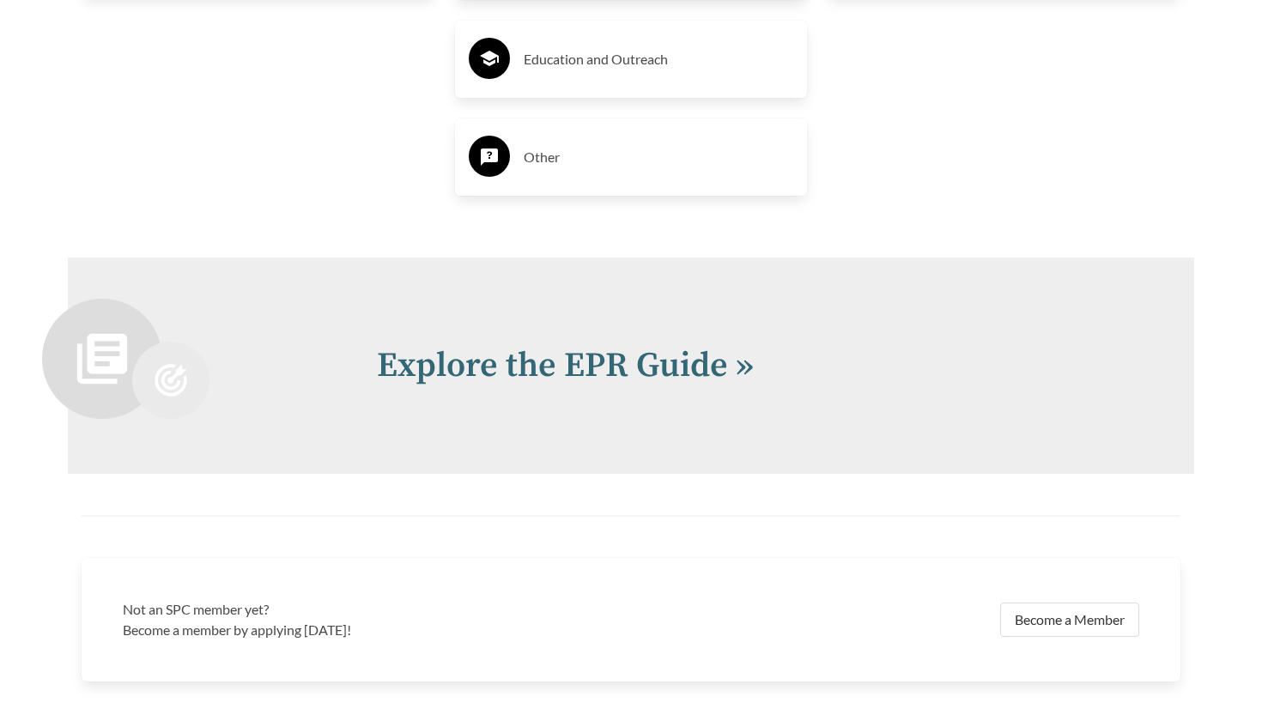
click at [601, 155] on h3 "Other" at bounding box center [659, 156] width 270 height 27
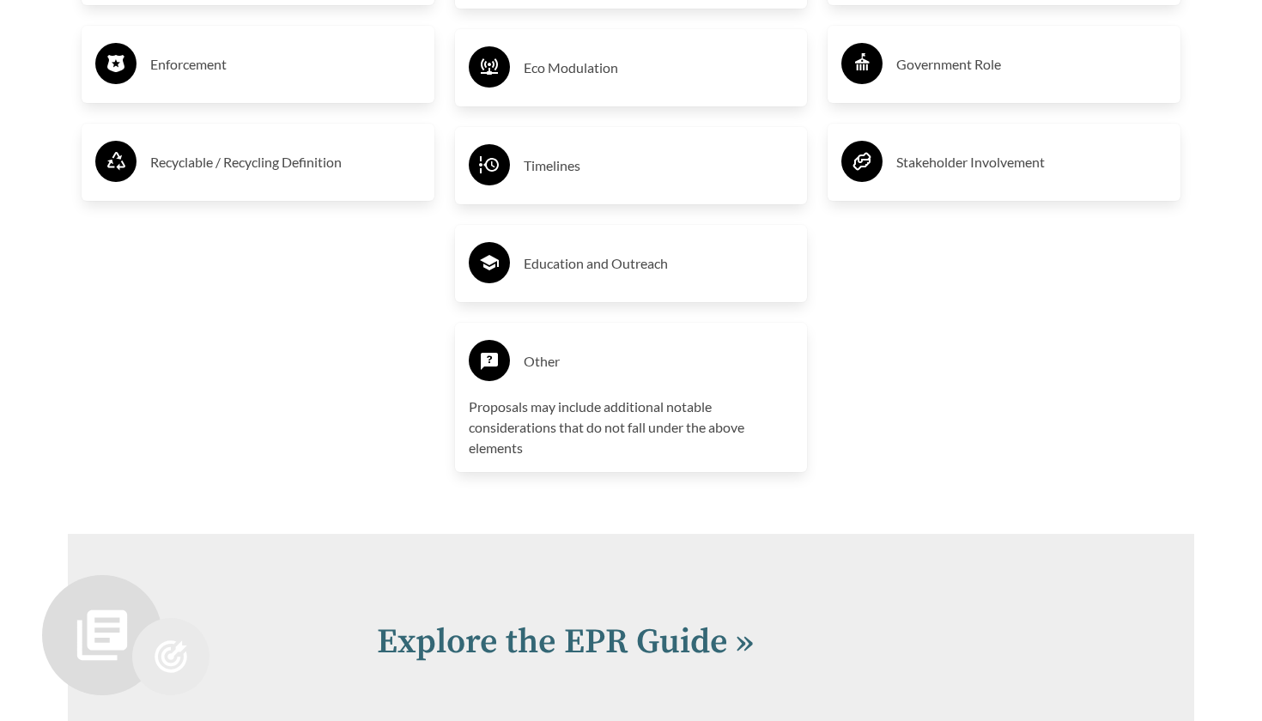
scroll to position [3489, 0]
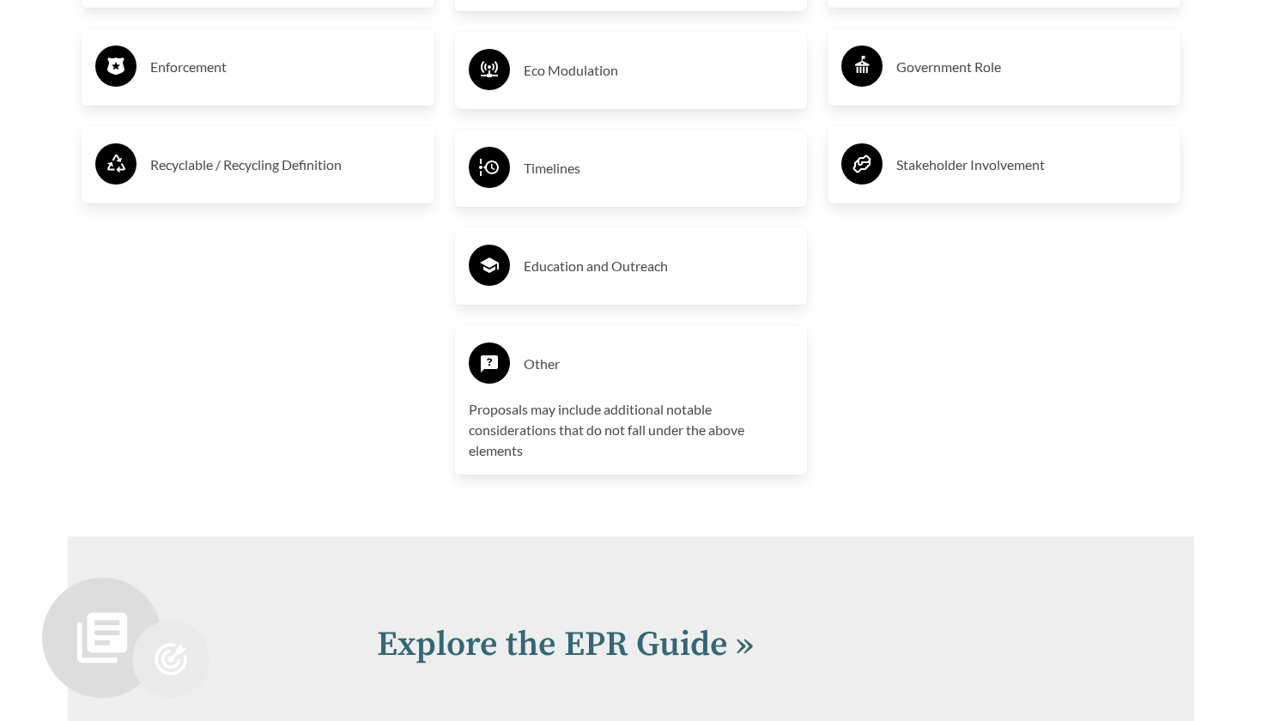
click at [593, 381] on div "Other" at bounding box center [631, 364] width 325 height 50
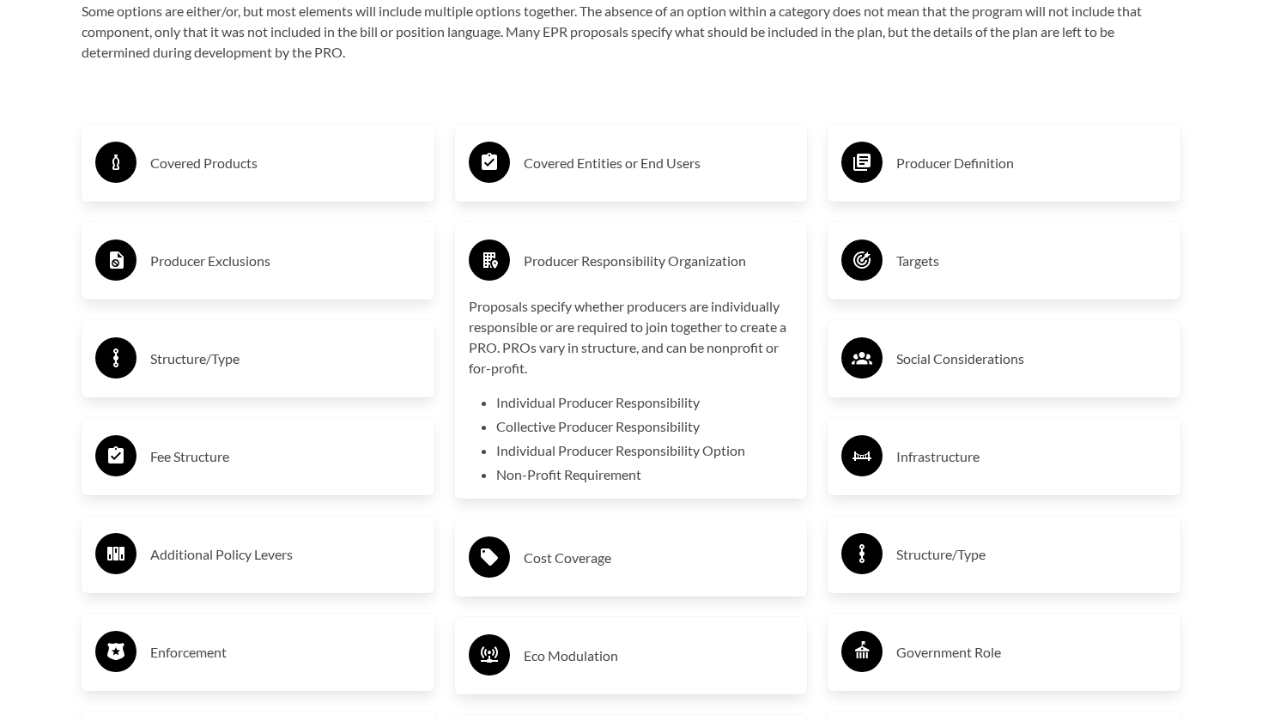
scroll to position [2852, 0]
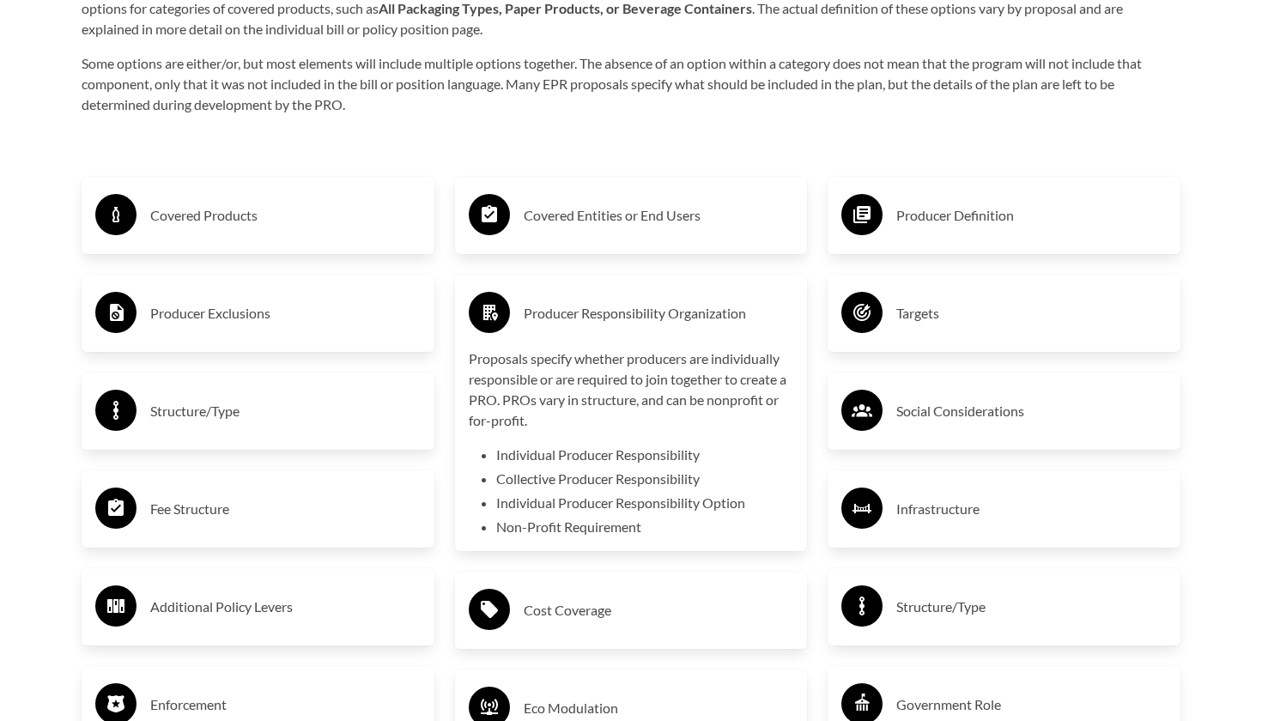
click at [980, 247] on div "Producer Definition" at bounding box center [1004, 215] width 353 height 77
click at [973, 227] on h3 "Producer Definition" at bounding box center [1031, 215] width 270 height 27
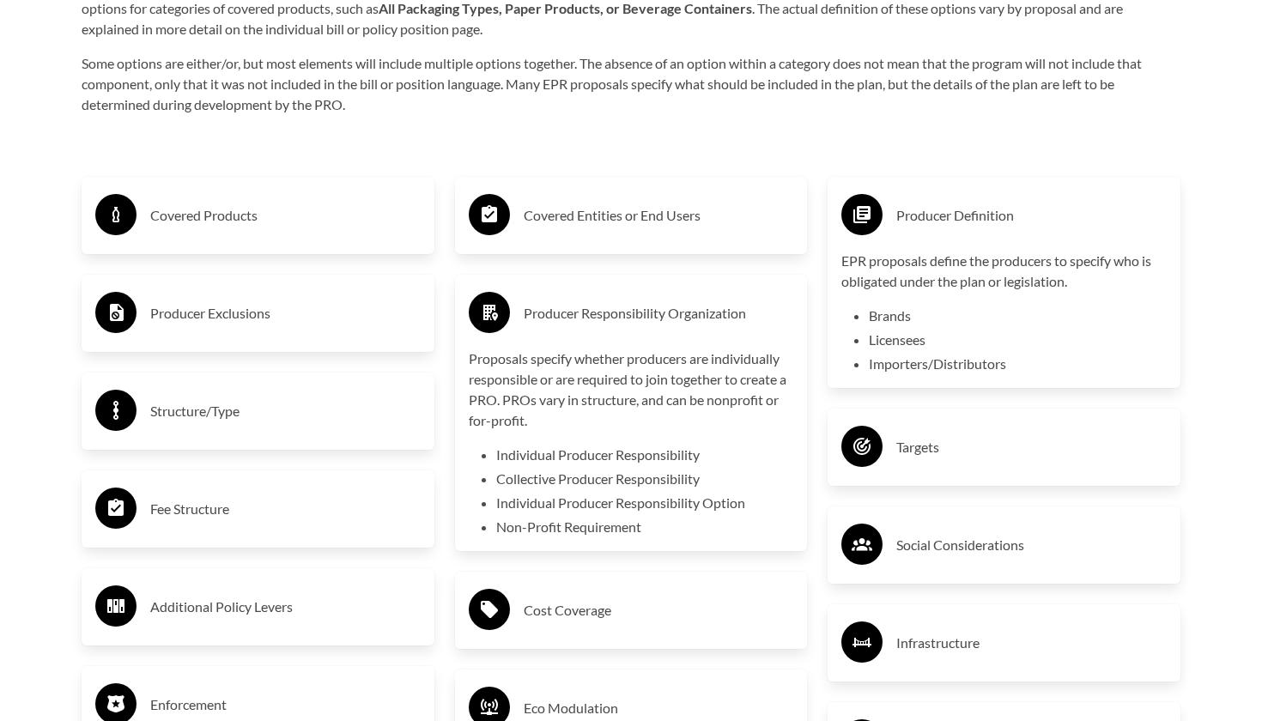
click at [959, 454] on h3 "Targets" at bounding box center [1031, 446] width 270 height 27
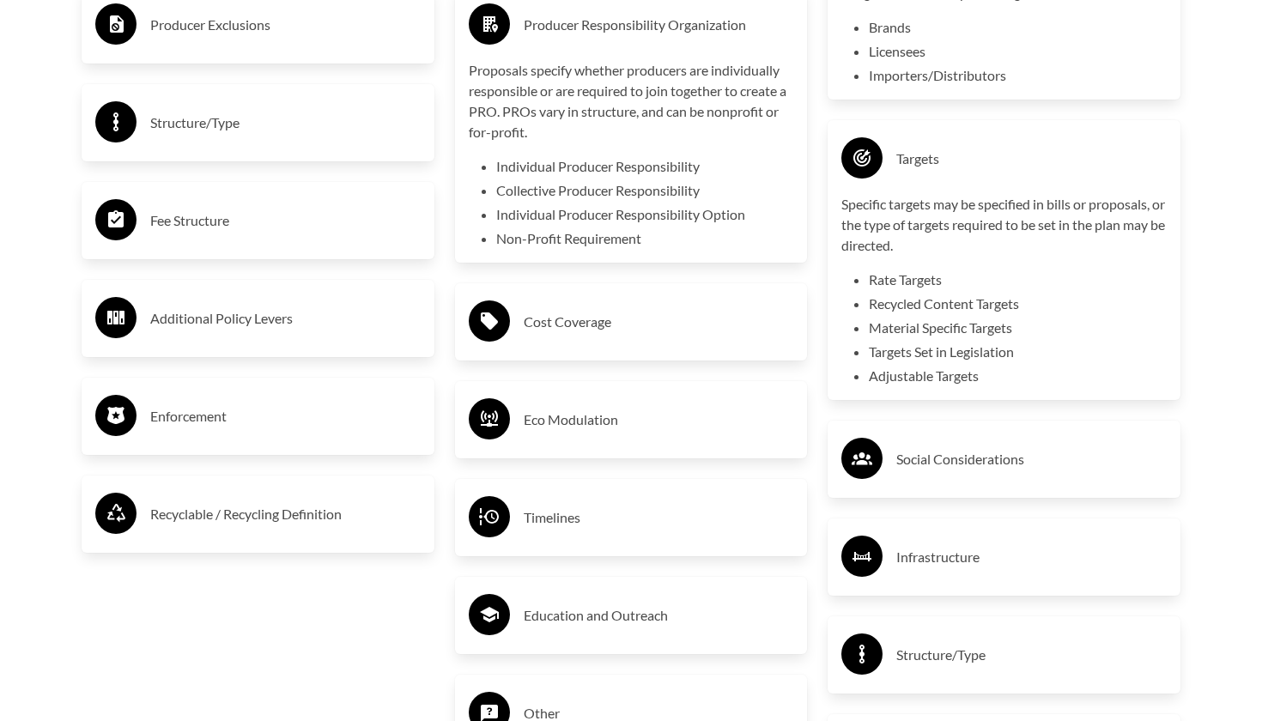
scroll to position [3141, 0]
click at [969, 442] on div "Social Considerations" at bounding box center [1003, 458] width 325 height 50
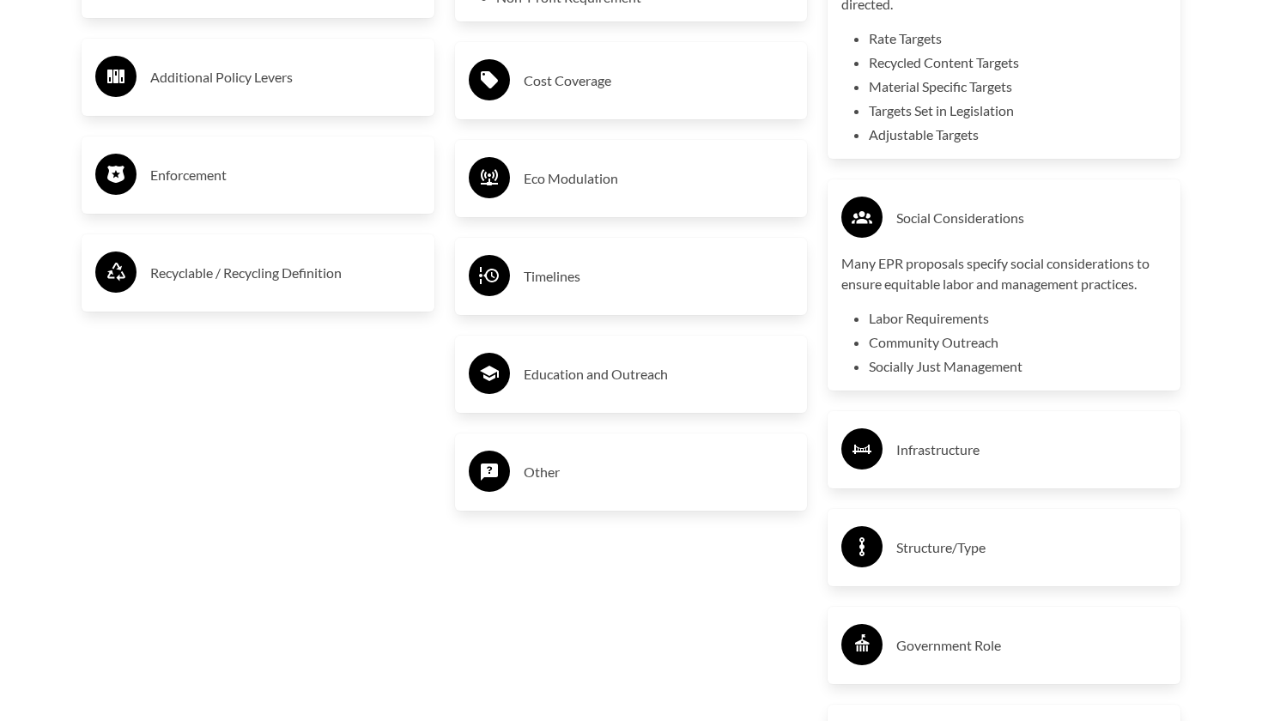
scroll to position [3383, 0]
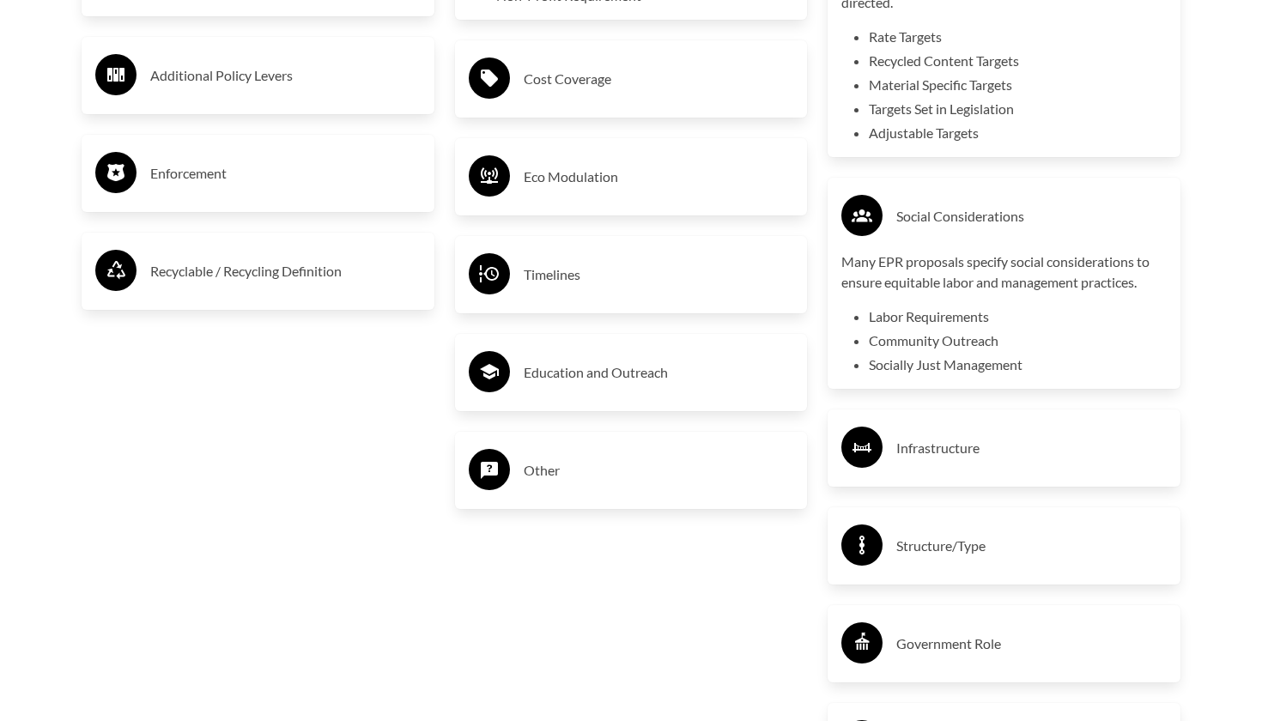
click at [960, 106] on li "Targets Set in Legislation" at bounding box center [1018, 109] width 298 height 21
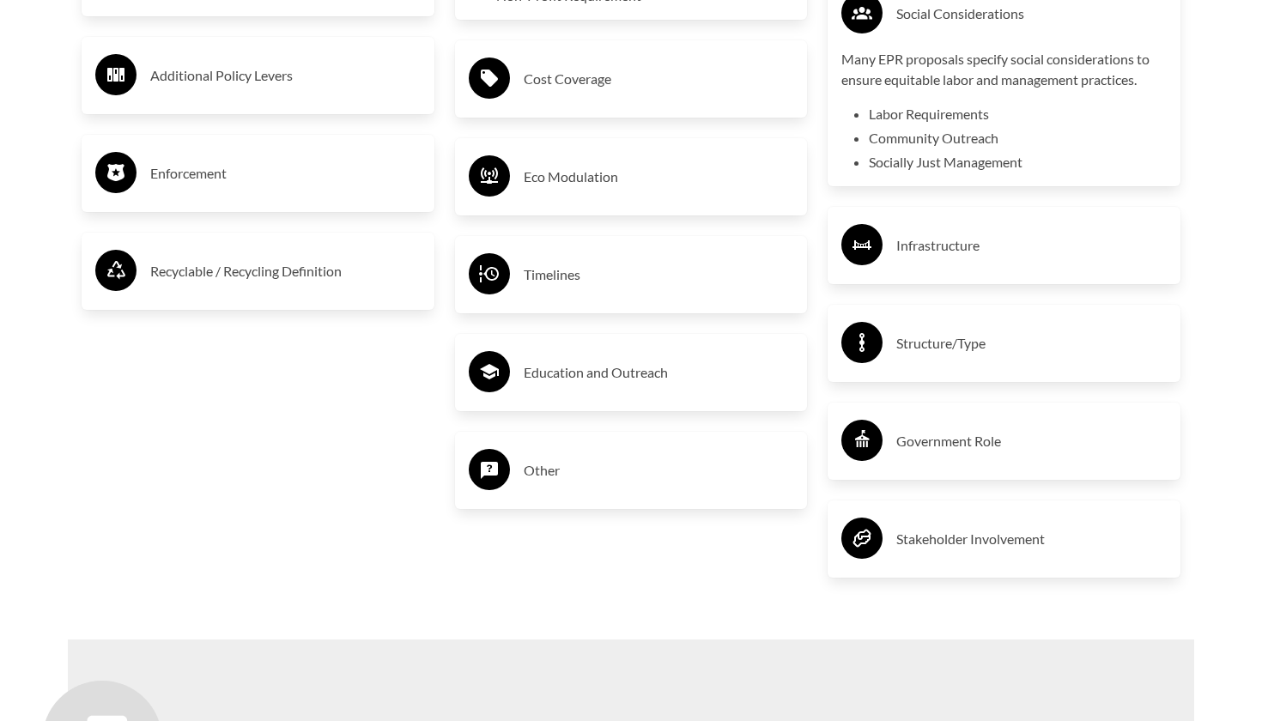
click at [948, 251] on h3 "Infrastructure" at bounding box center [1031, 245] width 270 height 27
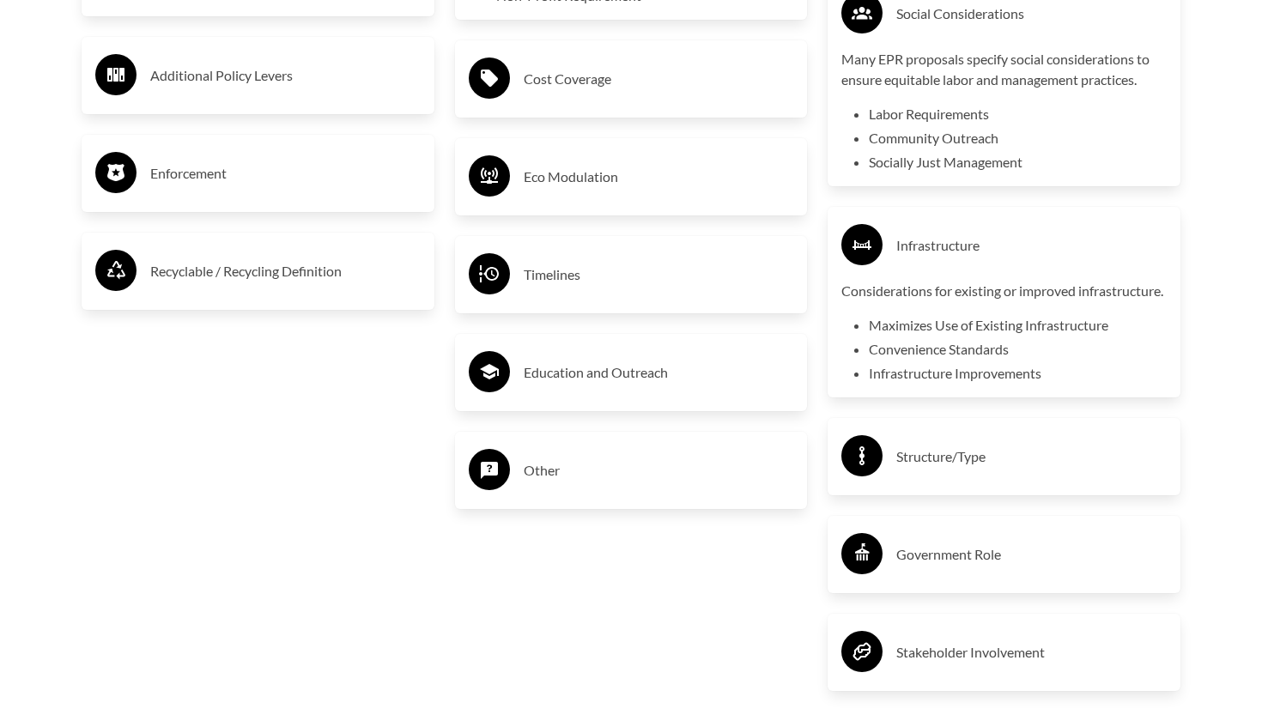
click at [945, 85] on p "Many EPR proposals specify social considerations to ensure equitable labor and …" at bounding box center [1003, 69] width 325 height 41
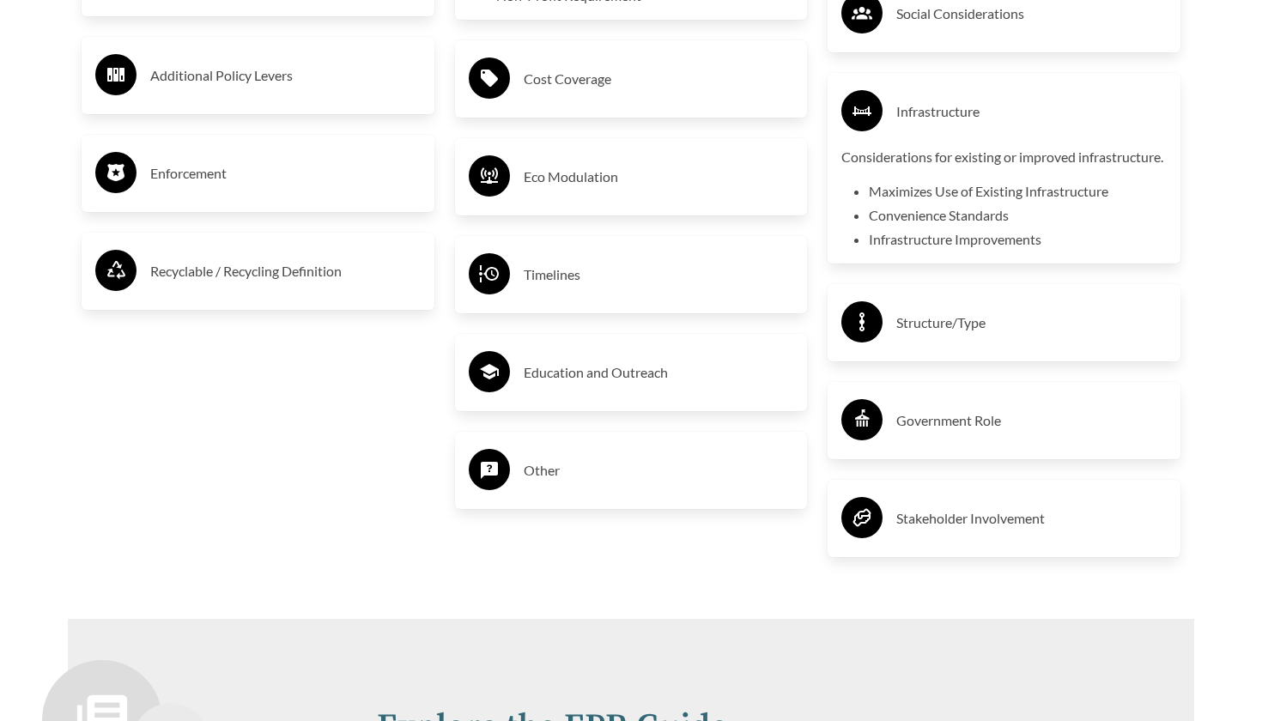
click at [984, 336] on h3 "Structure/Type" at bounding box center [1031, 322] width 270 height 27
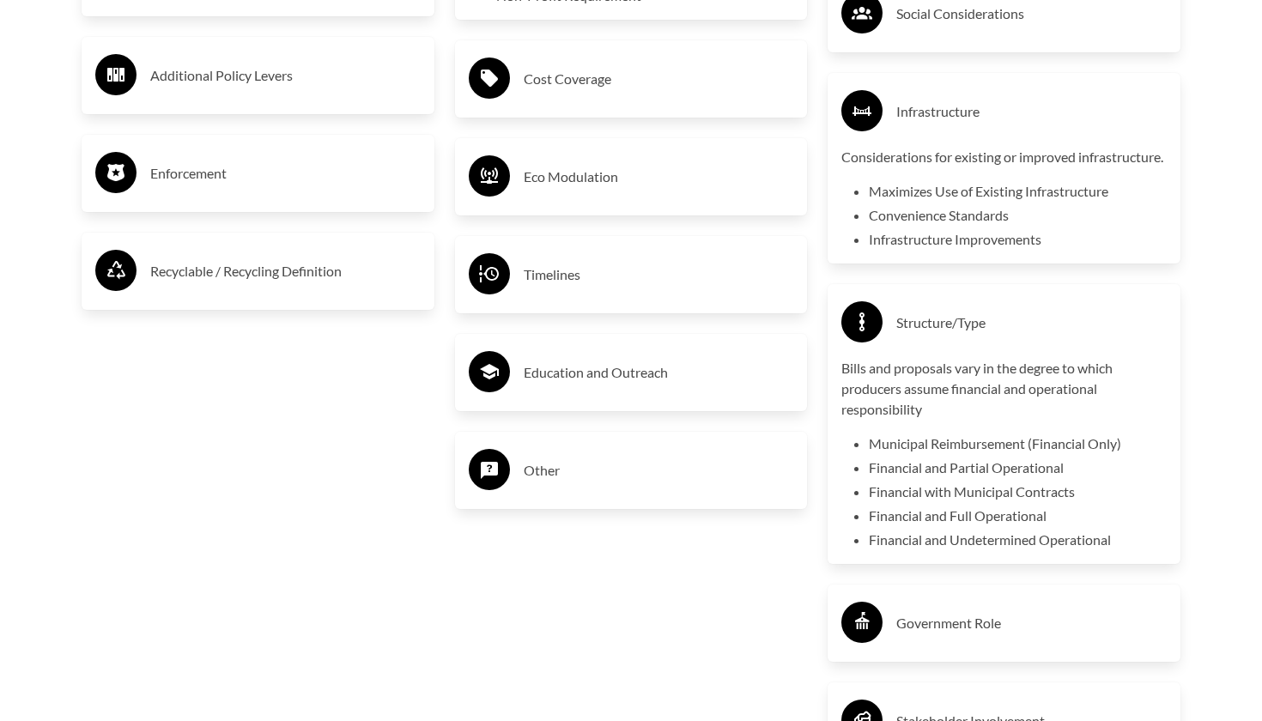
click at [988, 115] on h3 "Infrastructure" at bounding box center [1031, 111] width 270 height 27
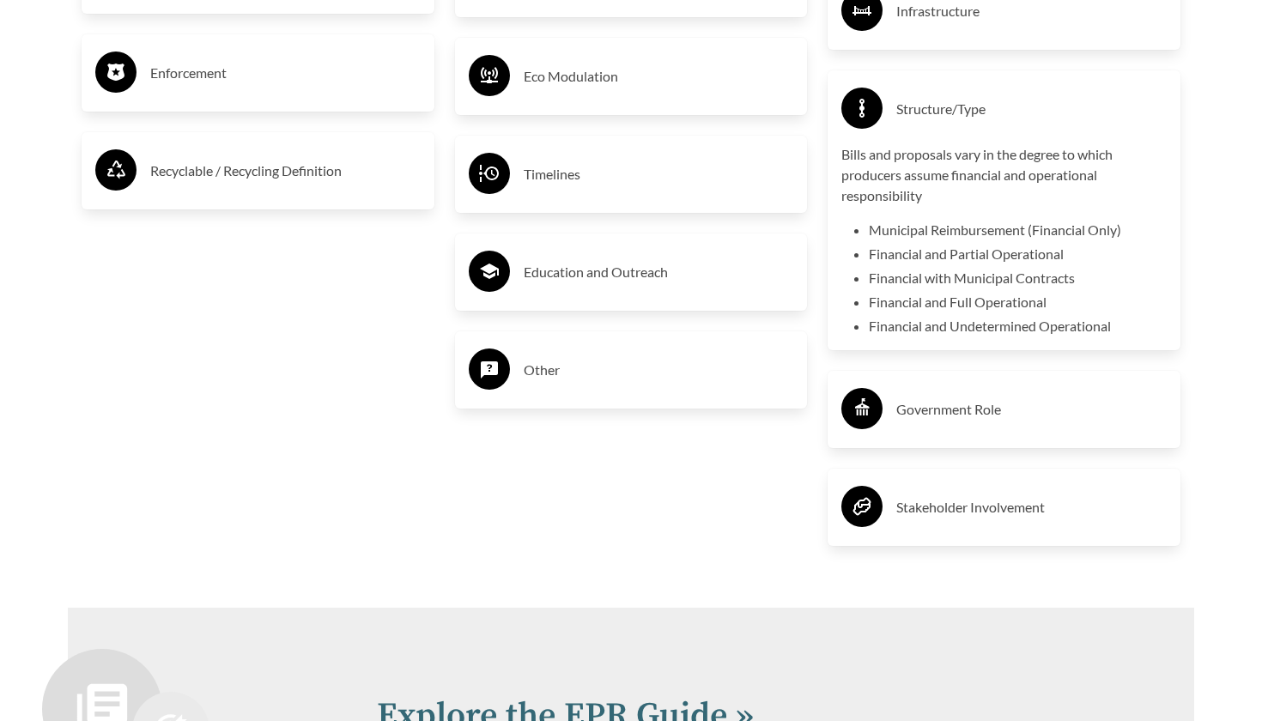
scroll to position [3485, 0]
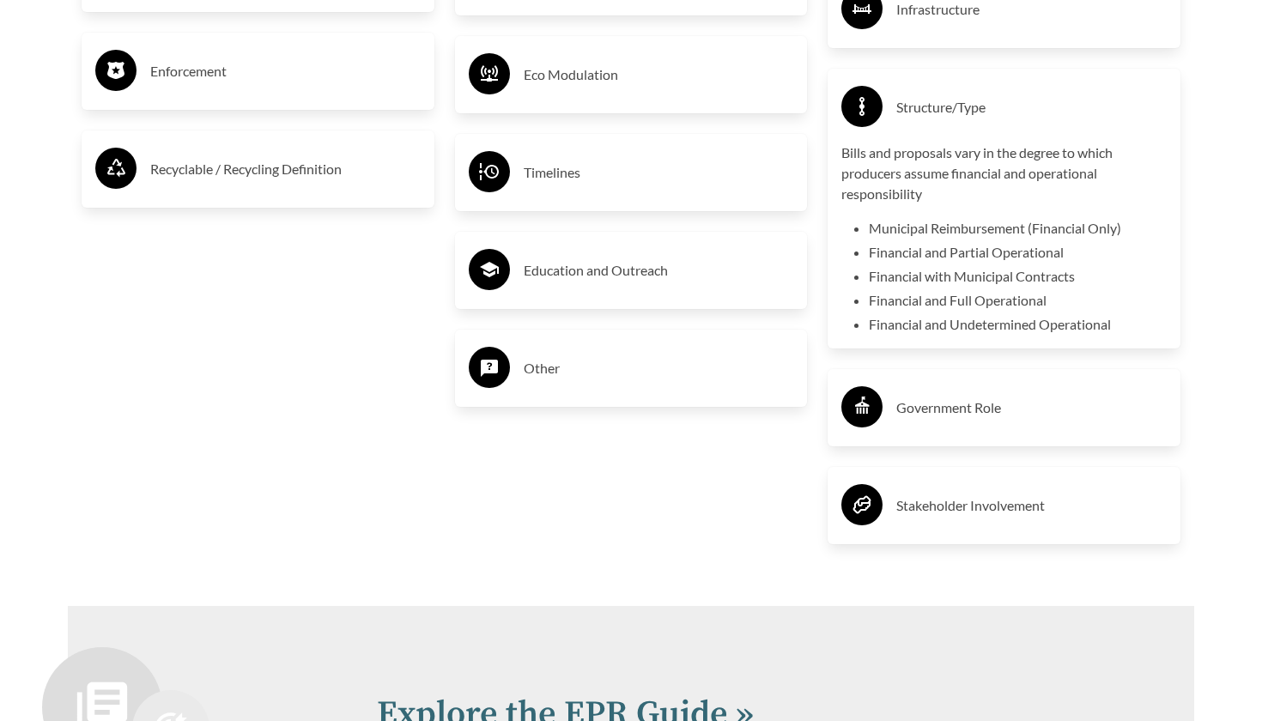
click at [986, 180] on p "Bills and proposals vary in the degree to which producers assume financial and …" at bounding box center [1003, 173] width 325 height 62
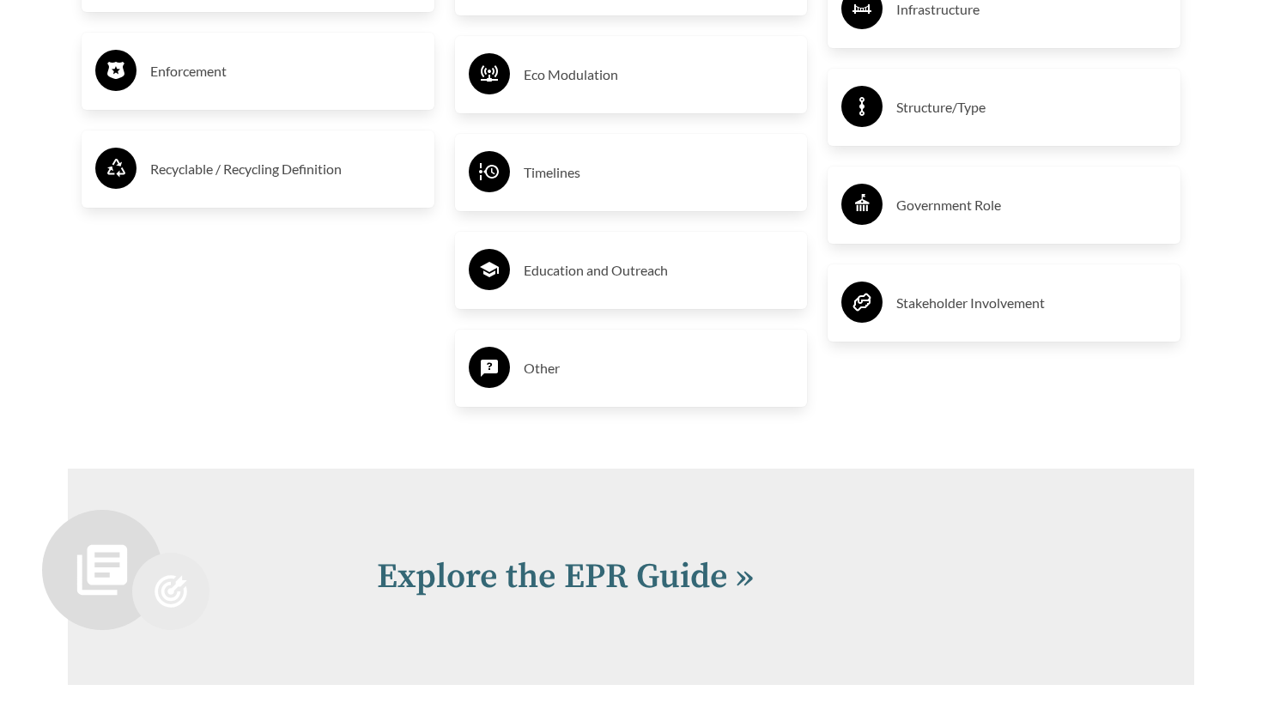
click at [964, 196] on h3 "Government Role" at bounding box center [1031, 204] width 270 height 27
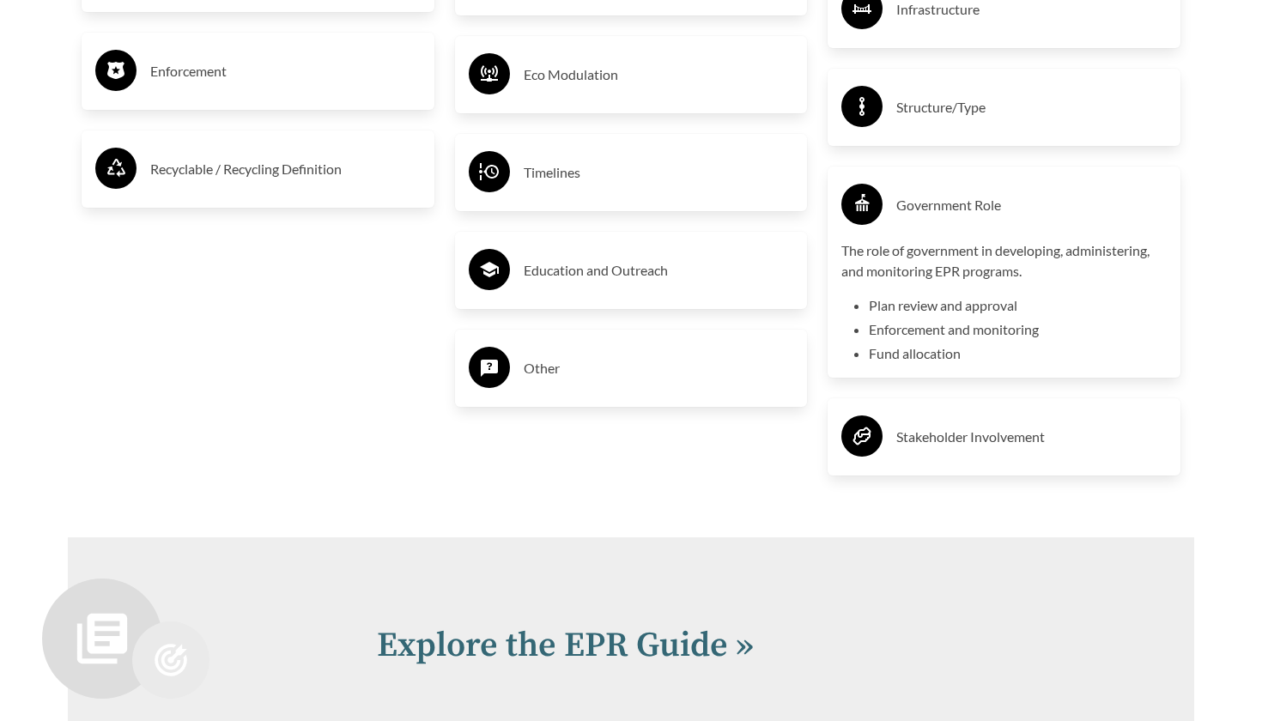
click at [1009, 330] on li "Enforcement and monitoring" at bounding box center [1018, 329] width 298 height 21
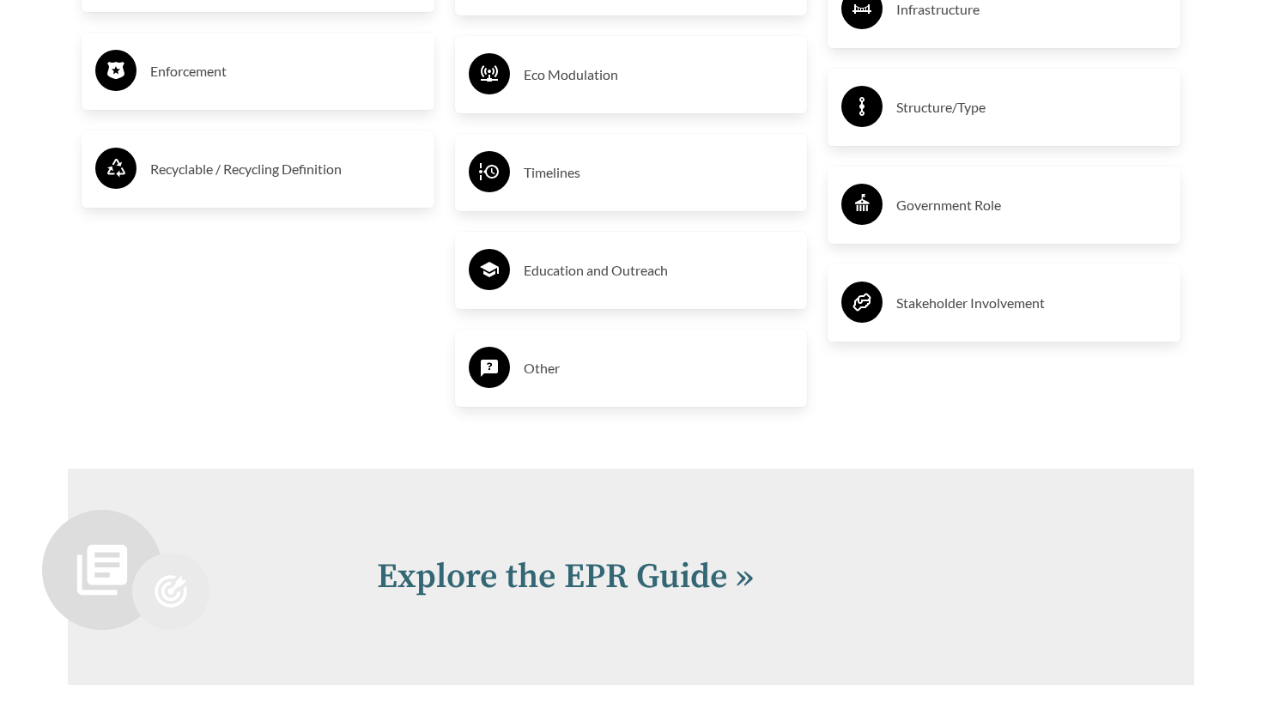
click at [994, 312] on h3 "Stakeholder Involvement" at bounding box center [1031, 302] width 270 height 27
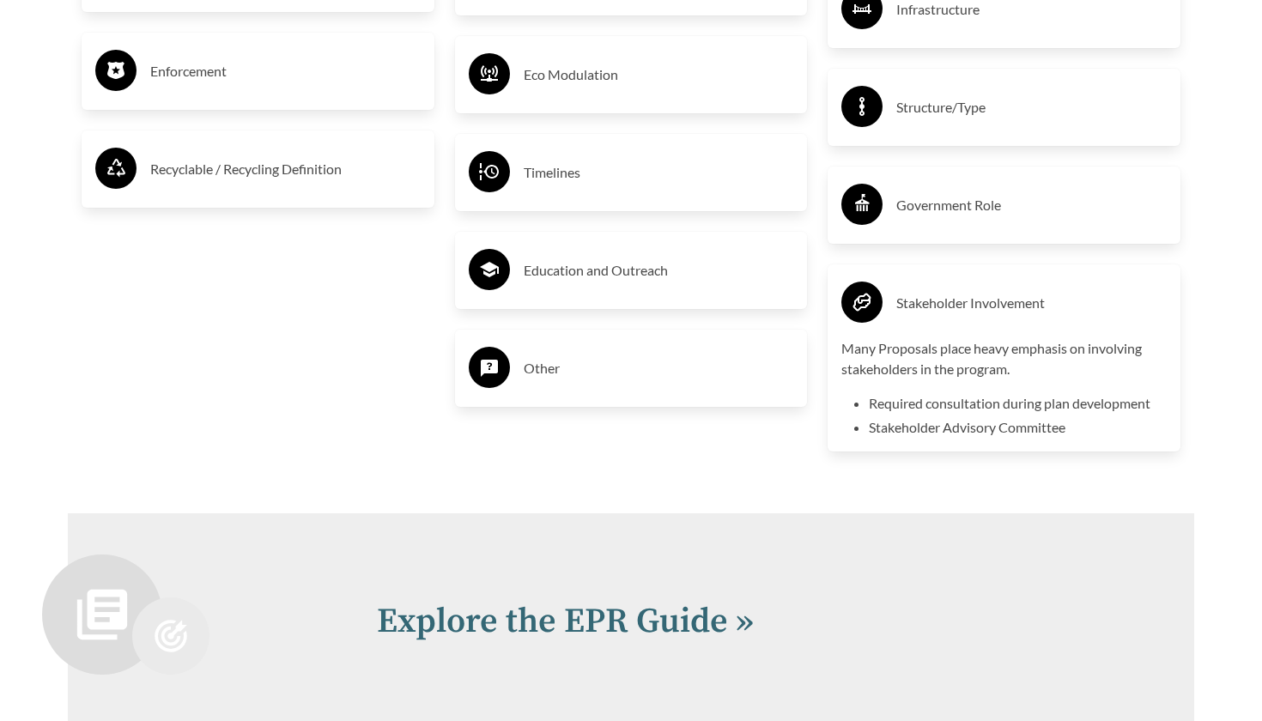
click at [994, 312] on h3 "Stakeholder Involvement" at bounding box center [1031, 302] width 270 height 27
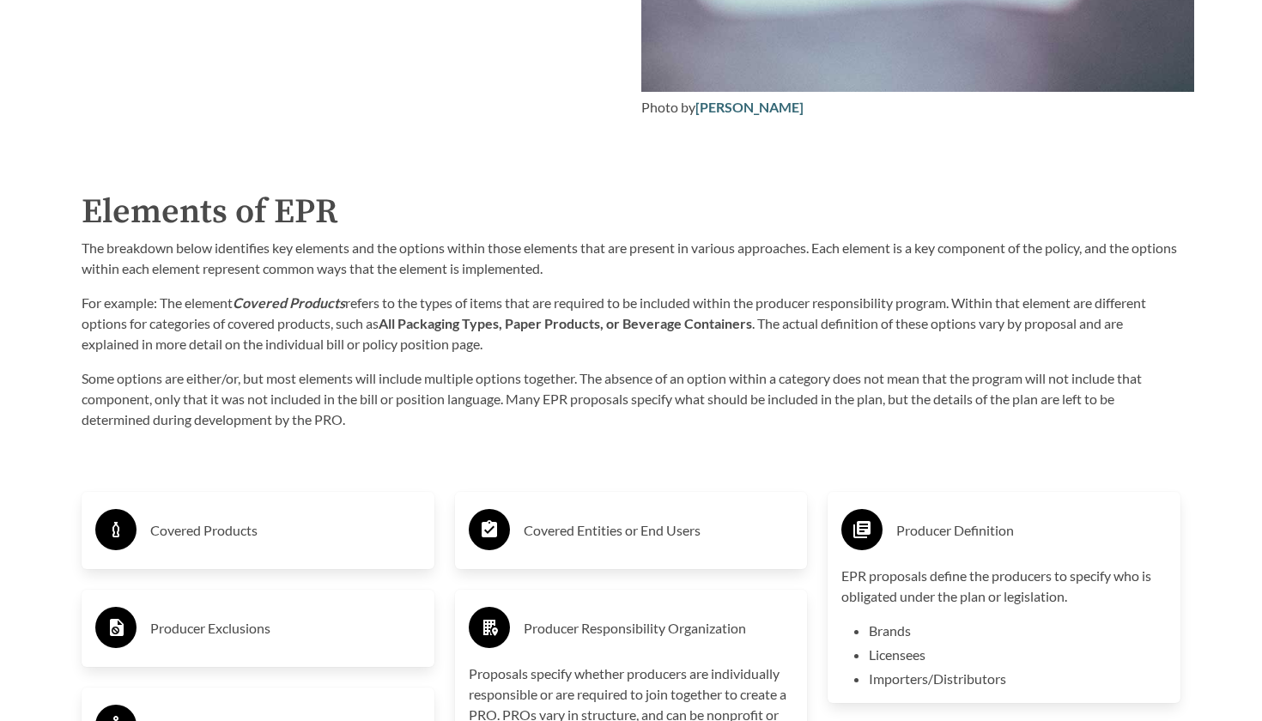
scroll to position [2669, 0]
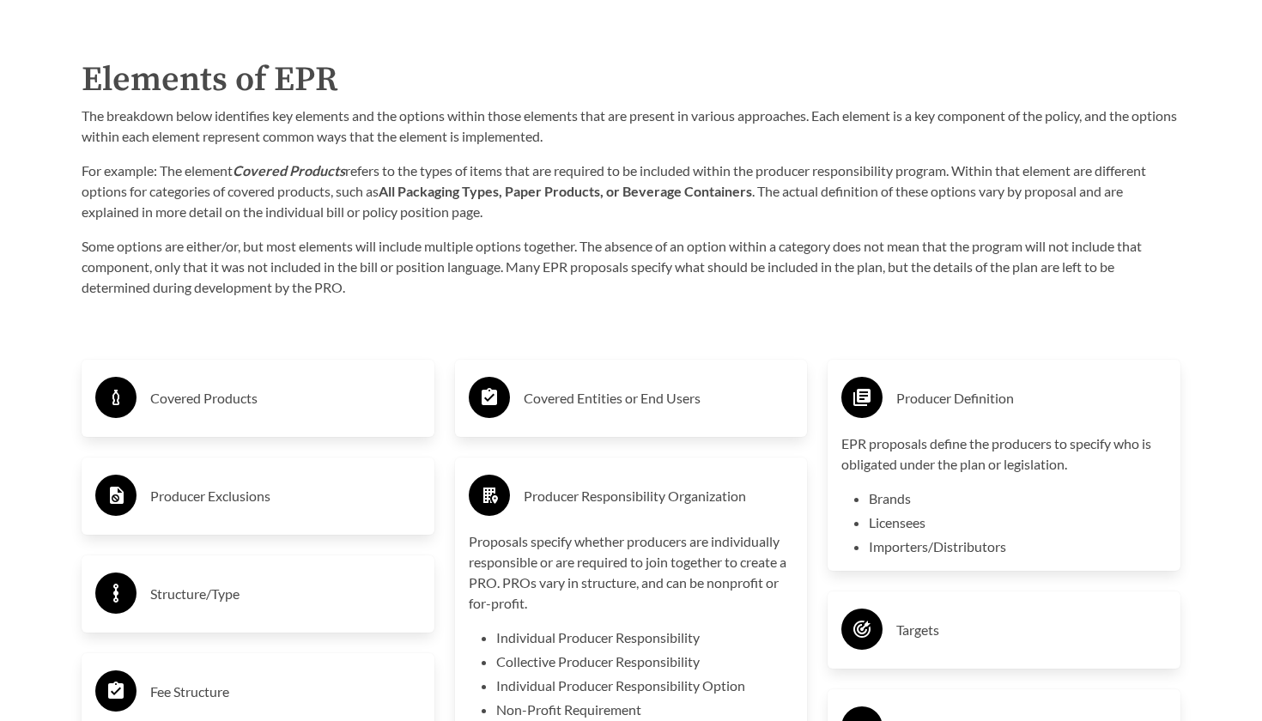
click at [990, 412] on div "Producer Definition" at bounding box center [1003, 398] width 325 height 50
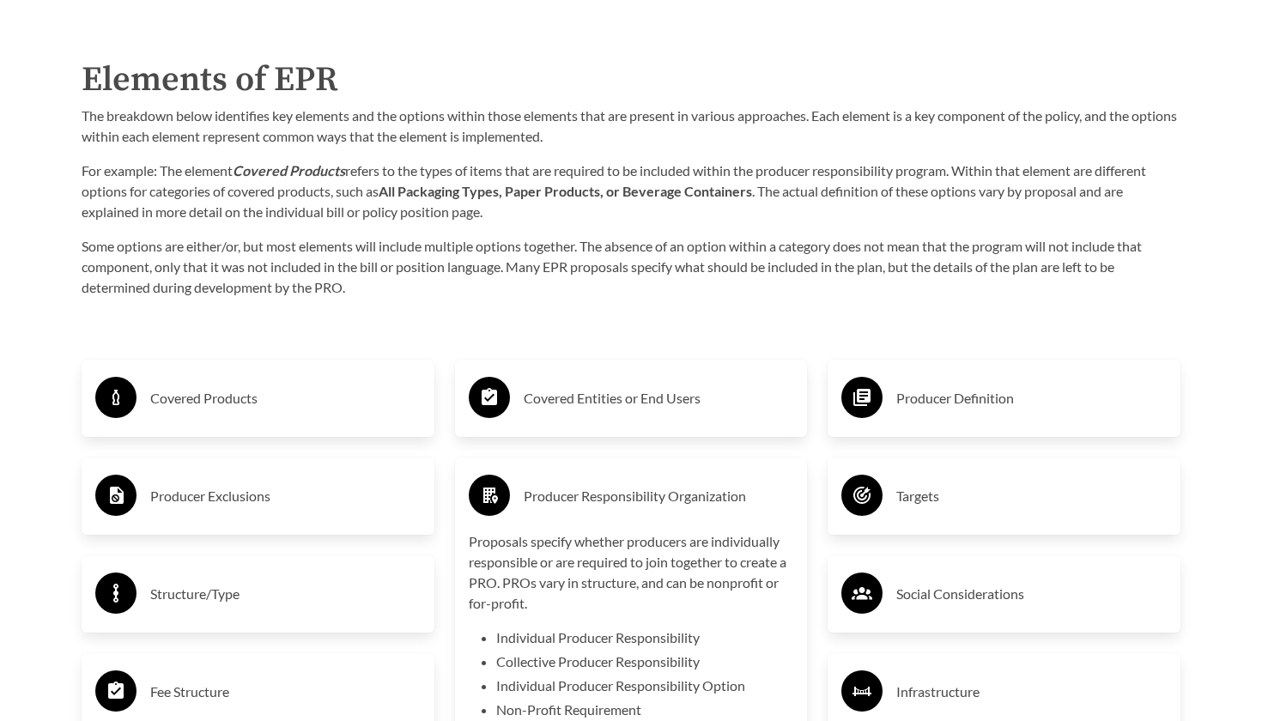
click at [577, 495] on h3 "Producer Responsibility Organization" at bounding box center [659, 495] width 270 height 27
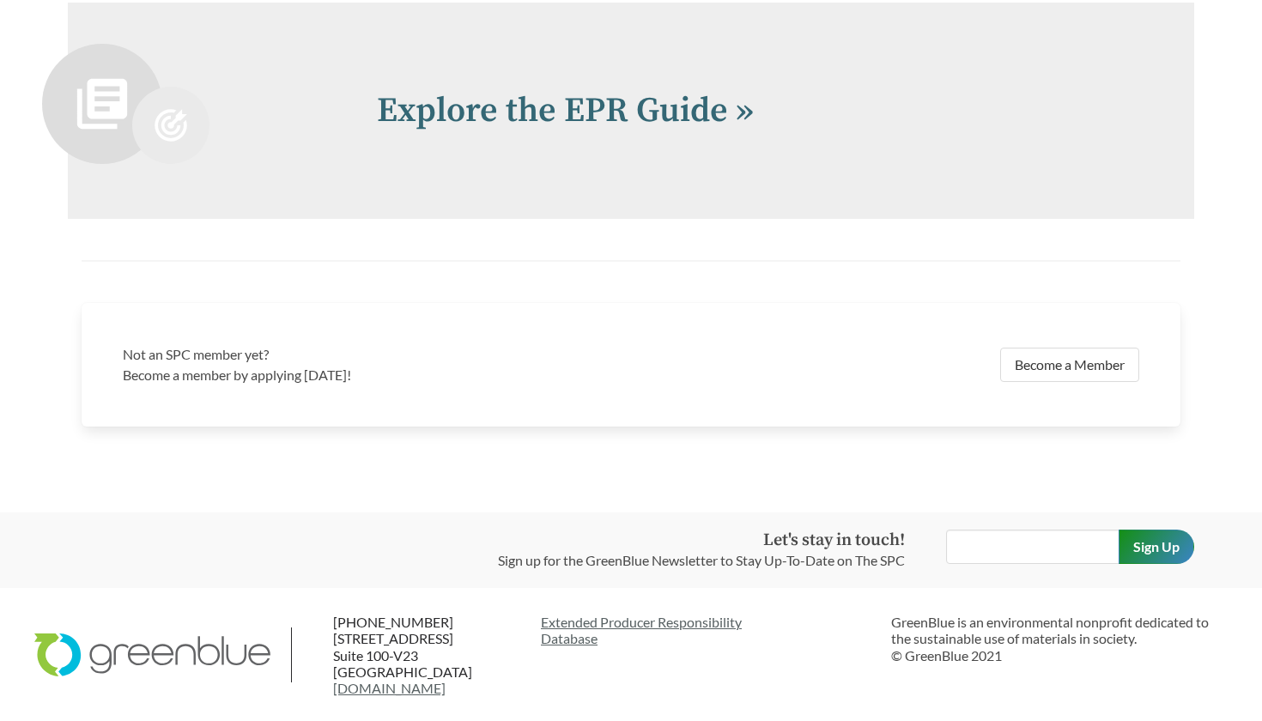
scroll to position [3751, 0]
click at [625, 106] on link "Explore the EPR Guide »" at bounding box center [565, 111] width 377 height 43
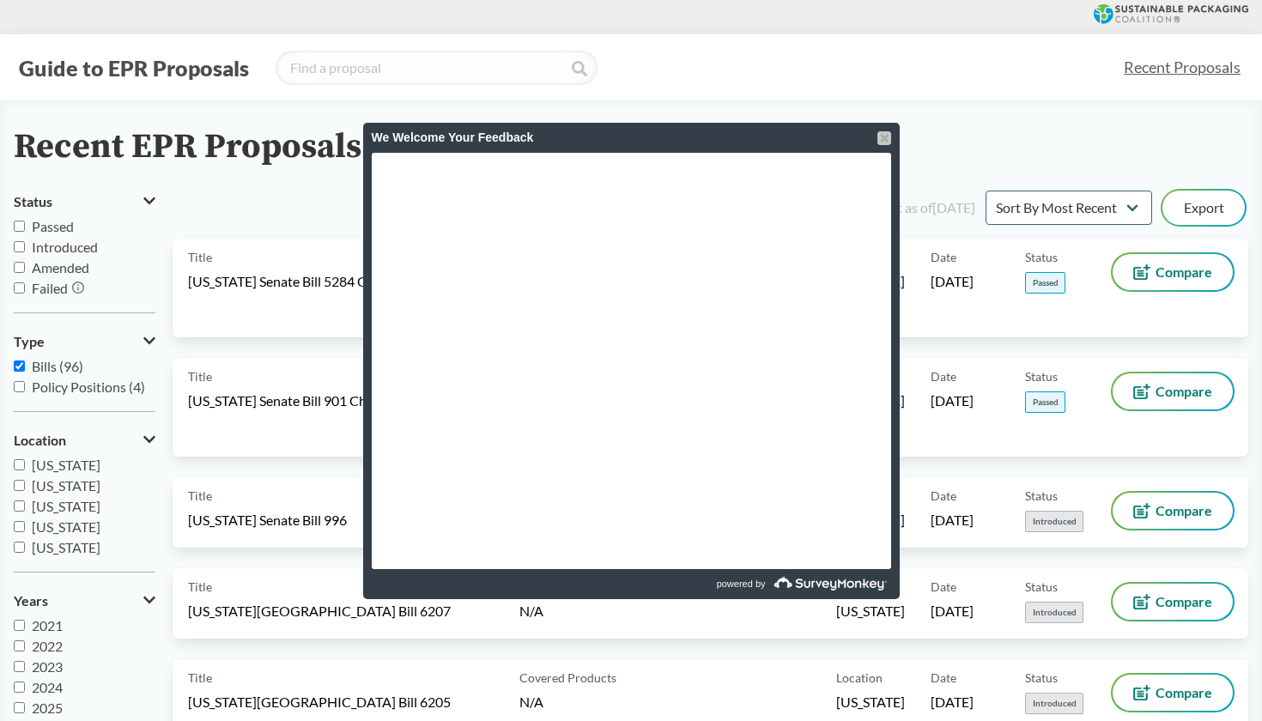
click at [882, 136] on div at bounding box center [884, 138] width 14 height 14
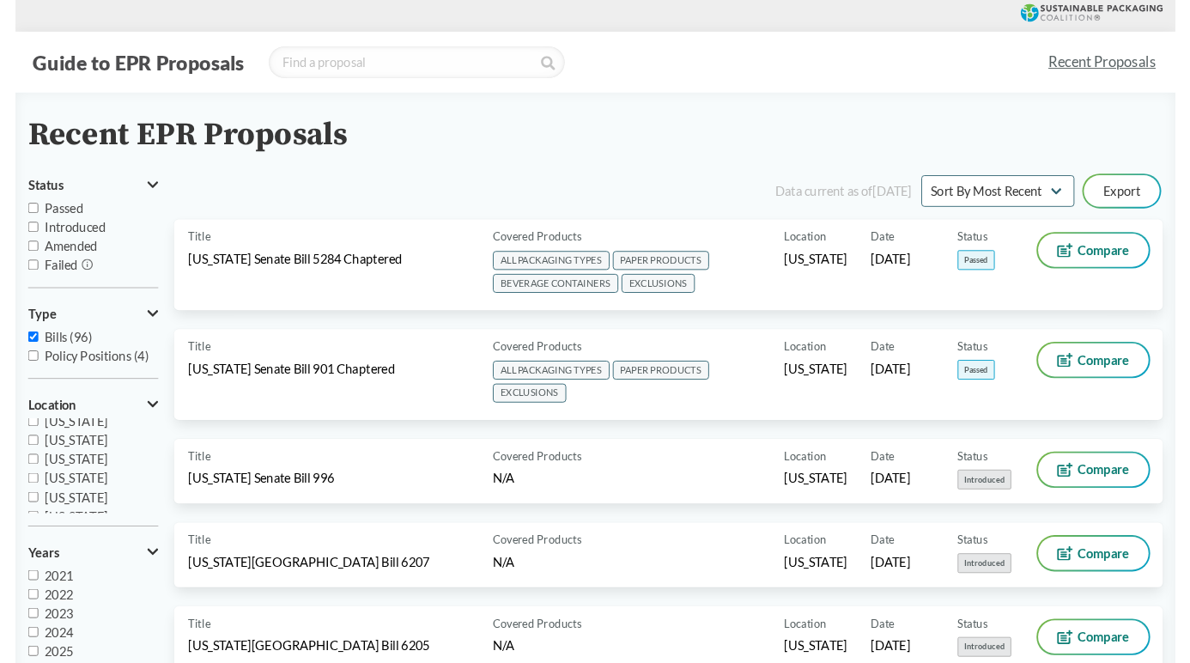
scroll to position [257, 0]
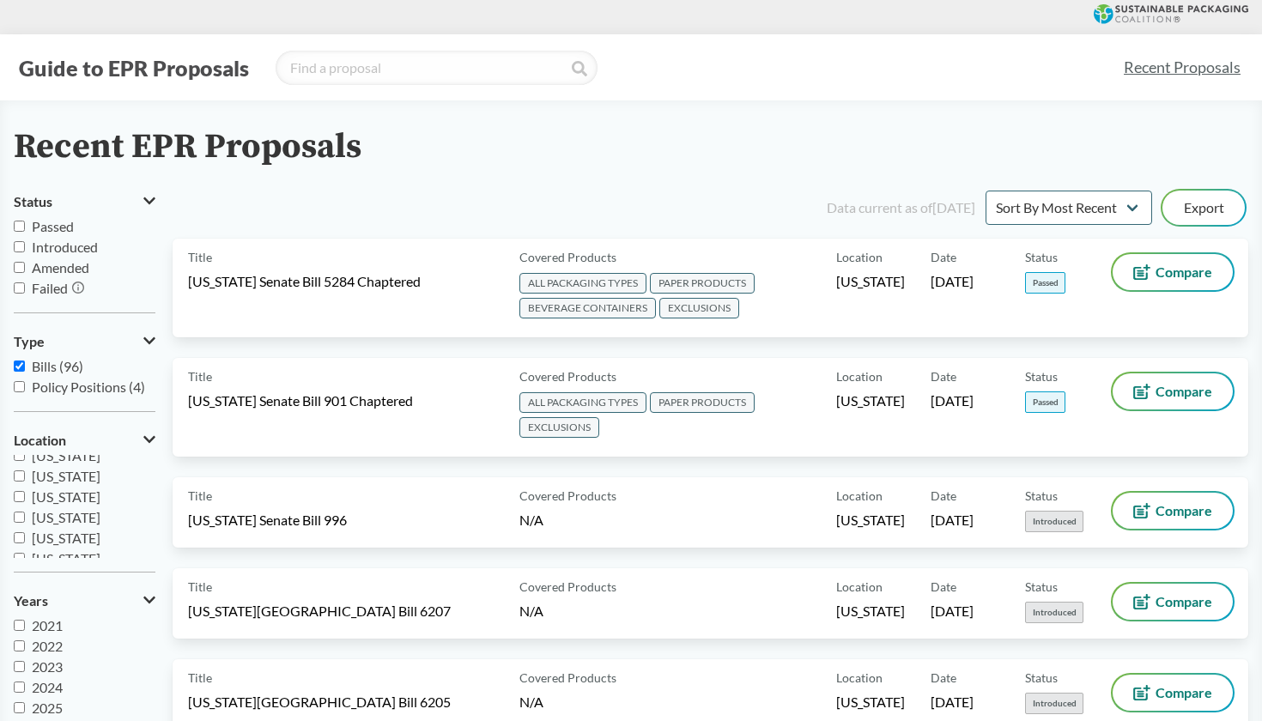
click at [59, 522] on span "[US_STATE]" at bounding box center [66, 517] width 69 height 16
click at [25, 522] on input "[US_STATE]" at bounding box center [19, 517] width 11 height 11
checkbox input "true"
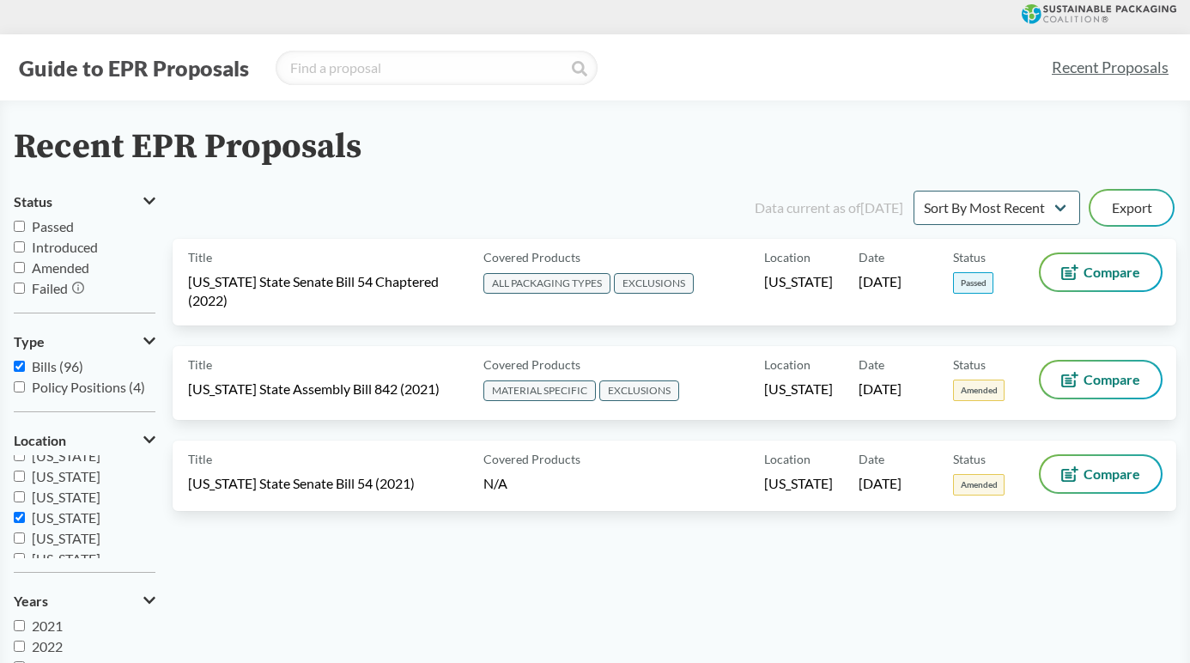
scroll to position [0, 0]
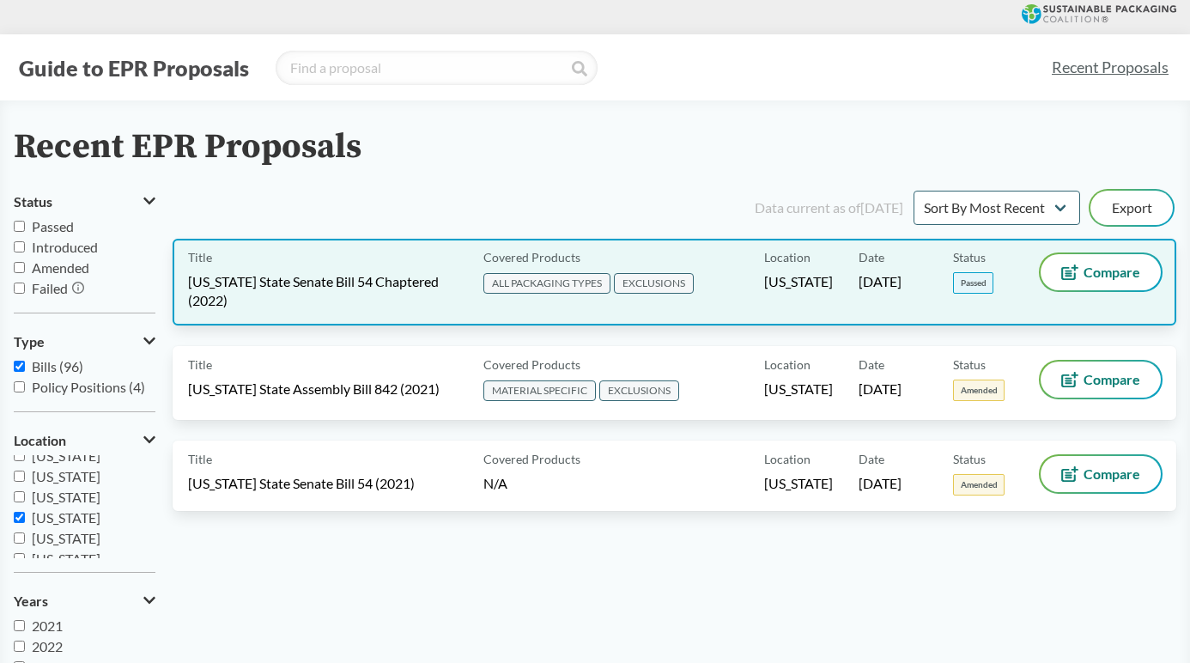
click at [375, 268] on div "Title [US_STATE] State Senate Bill 54 Chaptered (2022)" at bounding box center [332, 282] width 288 height 56
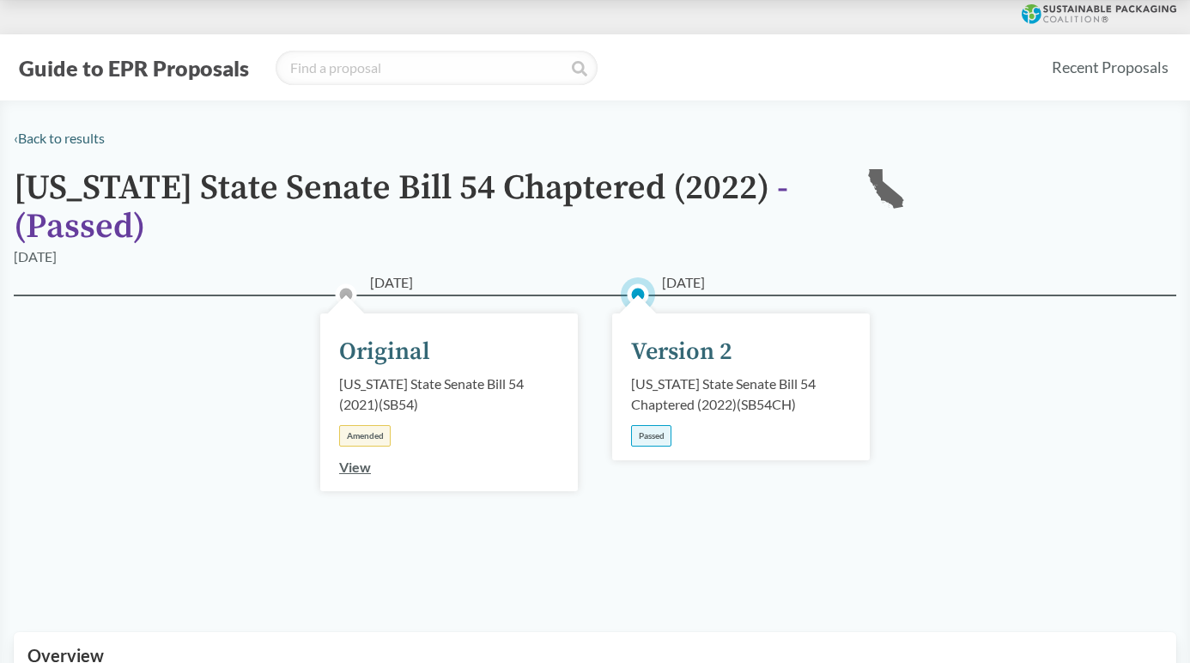
click at [702, 393] on div "[US_STATE] State Senate Bill 54 Chaptered (2022) ( SB54CH )" at bounding box center [741, 393] width 220 height 41
click at [665, 349] on div "Version 2" at bounding box center [681, 352] width 101 height 36
click at [351, 470] on link "View" at bounding box center [355, 466] width 32 height 16
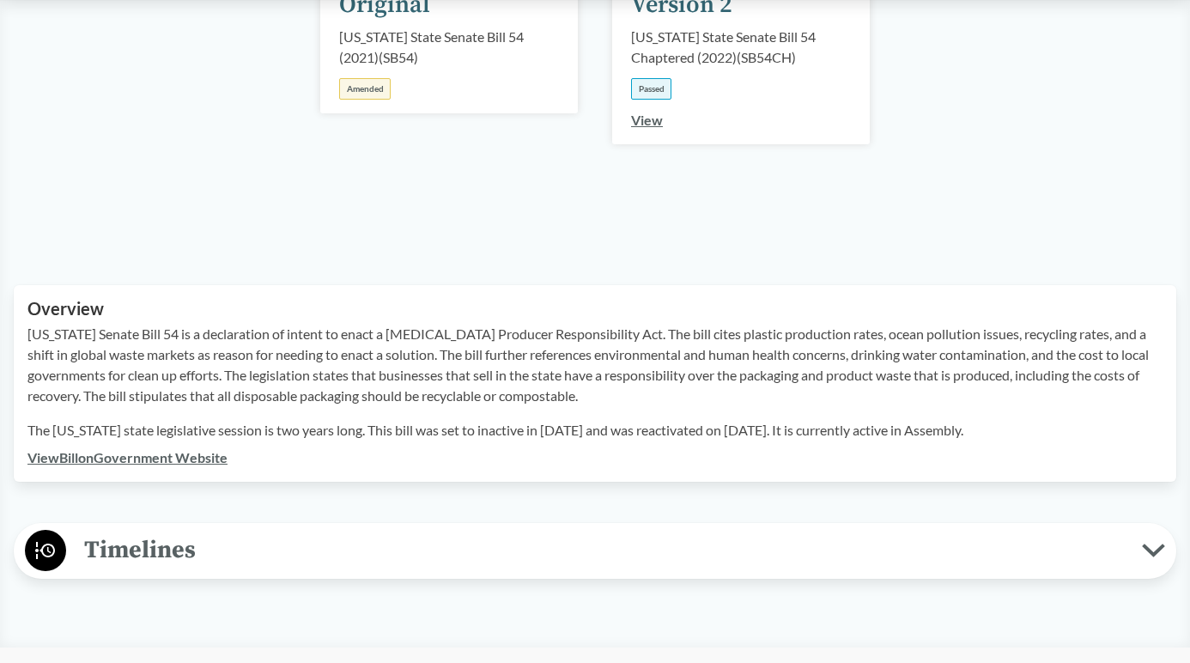
scroll to position [323, 0]
click at [648, 117] on link "View" at bounding box center [647, 120] width 32 height 16
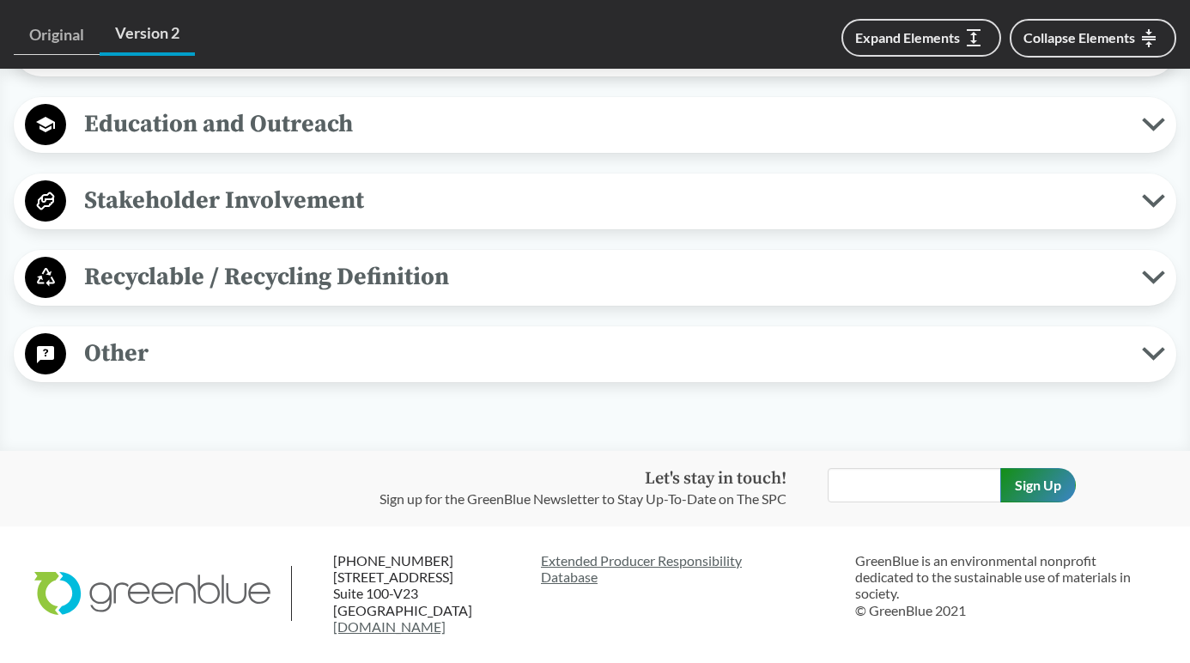
scroll to position [1884, 0]
